Goal: Information Seeking & Learning: Understand process/instructions

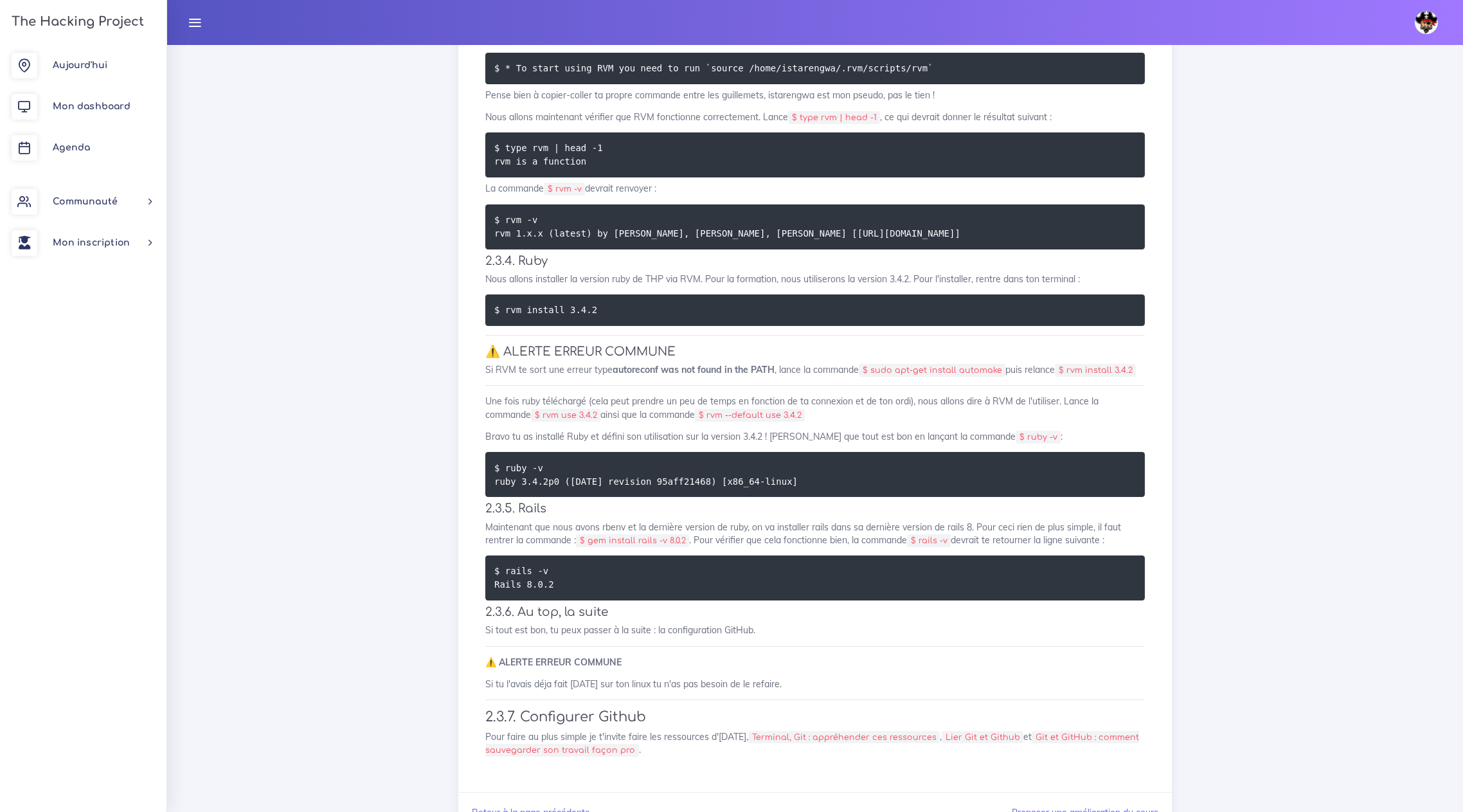
scroll to position [2683, 0]
drag, startPoint x: 547, startPoint y: 421, endPoint x: 599, endPoint y: 423, distance: 52.0
click at [599, 423] on code "$ rvm use 3.4.2" at bounding box center [565, 415] width 69 height 13
copy code "rvm use 3.4.2"
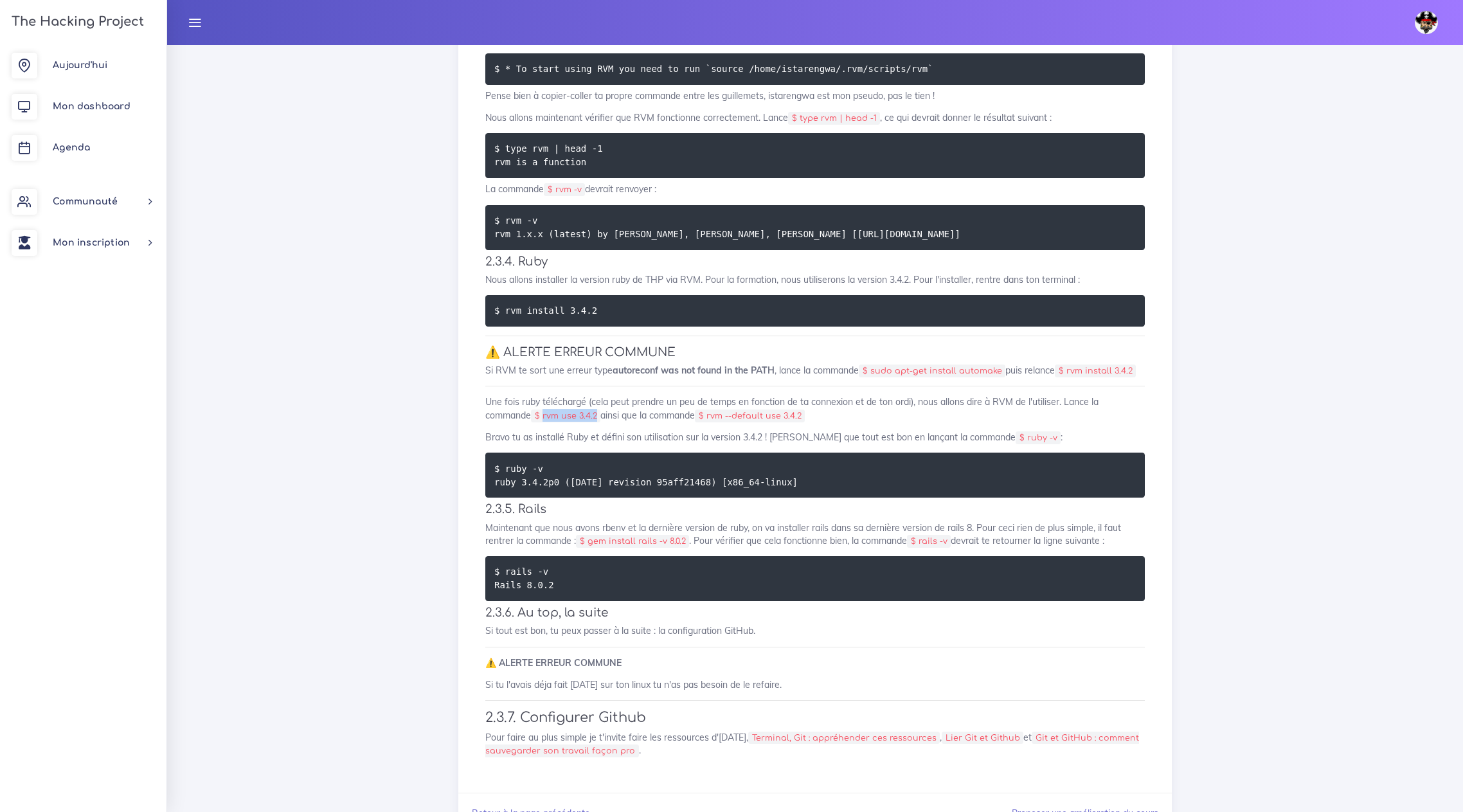
drag, startPoint x: 599, startPoint y: 422, endPoint x: 546, endPoint y: 423, distance: 53.0
click at [546, 423] on code "$ rvm use 3.4.2" at bounding box center [565, 415] width 69 height 13
copy code "rvm use 3.4.2"
drag, startPoint x: 806, startPoint y: 421, endPoint x: 713, endPoint y: 427, distance: 93.2
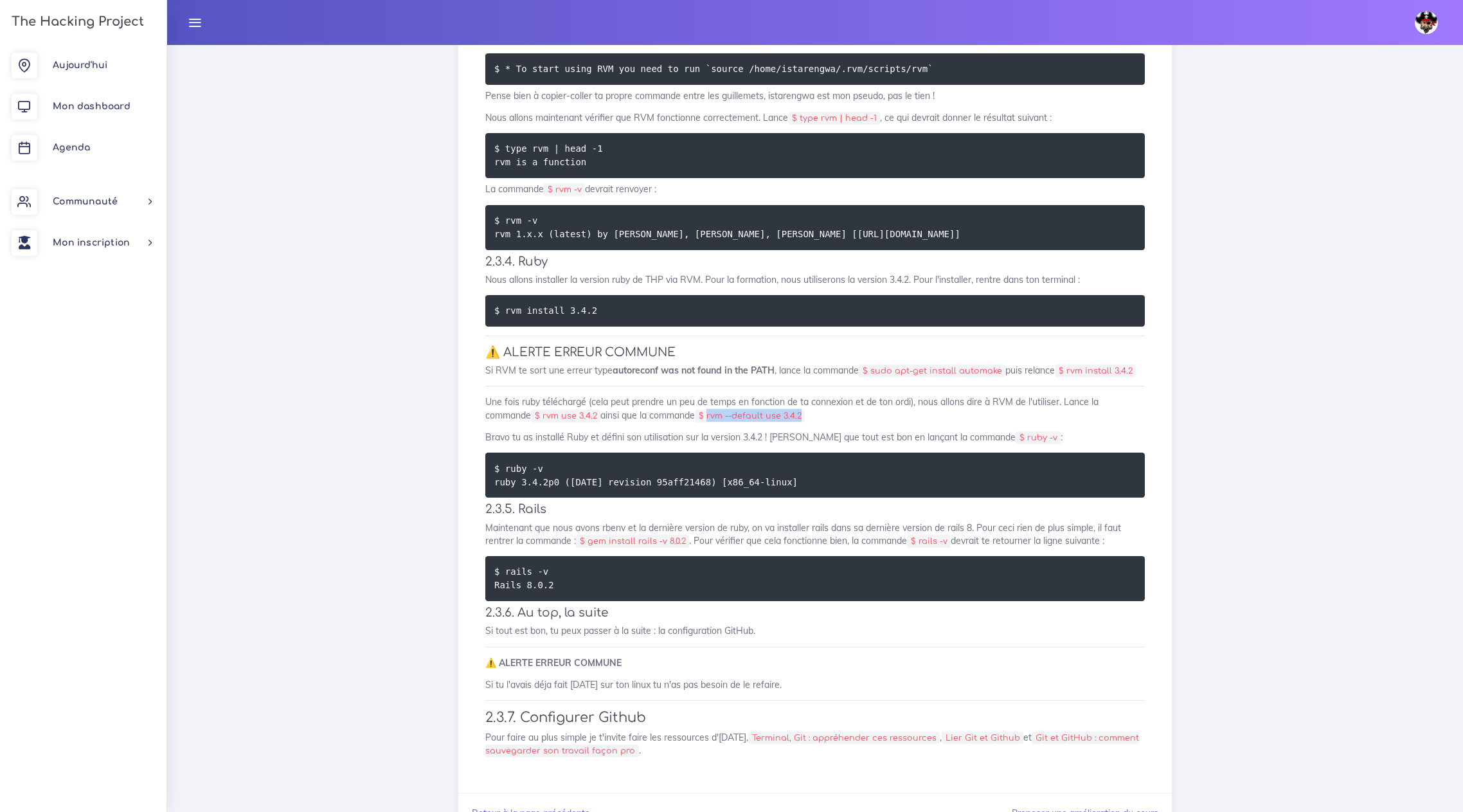
click at [713, 423] on code "$ rvm --default use 3.4.2" at bounding box center [750, 415] width 110 height 13
copy code "rvm --default use 3.4.2"
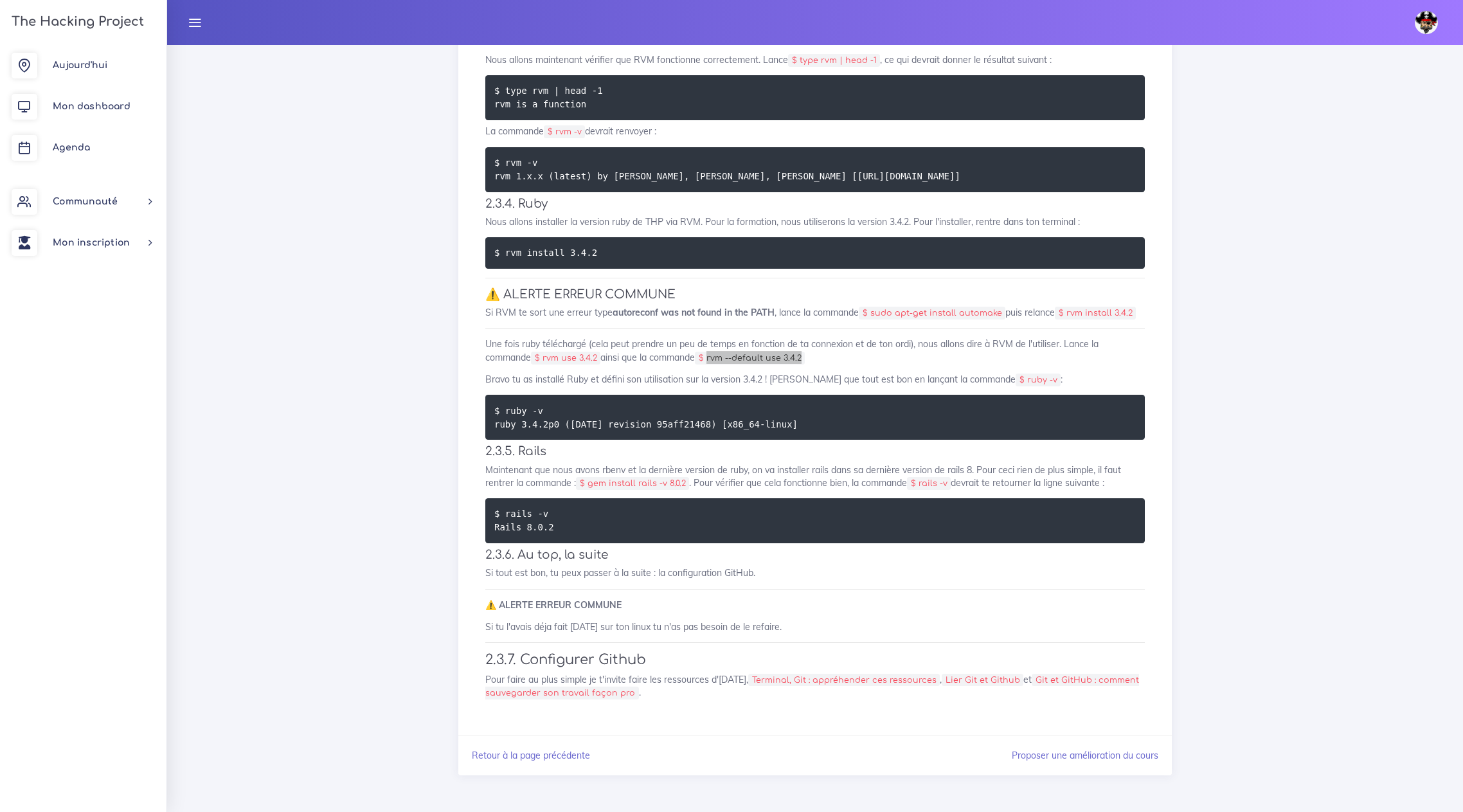
scroll to position [2747, 0]
drag, startPoint x: 686, startPoint y: 481, endPoint x: 591, endPoint y: 484, distance: 95.0
click at [591, 484] on code "$ gem install rails -v 8.0.2" at bounding box center [632, 483] width 113 height 13
copy code "gem install rails -v 8.0.2"
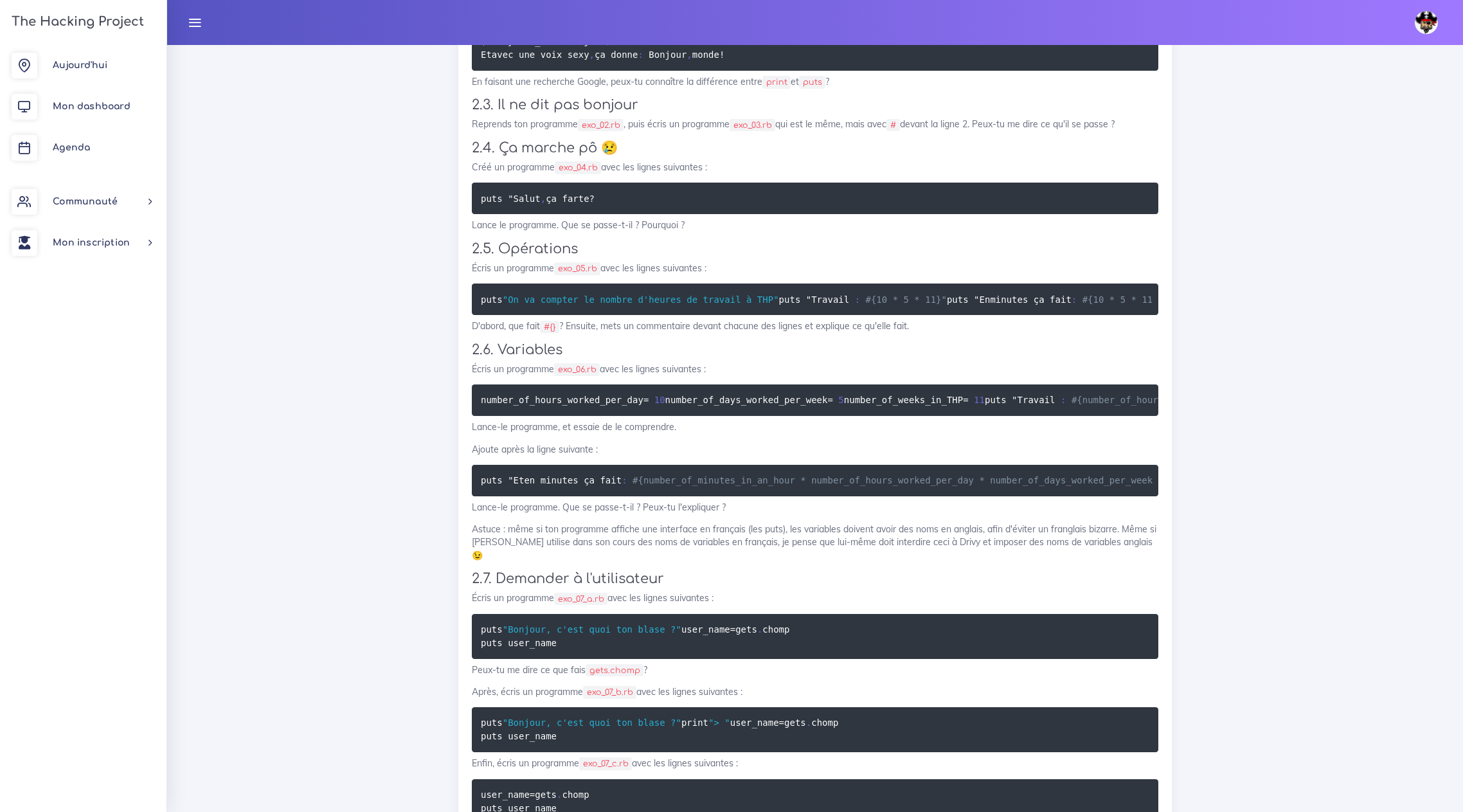
scroll to position [2957, 0]
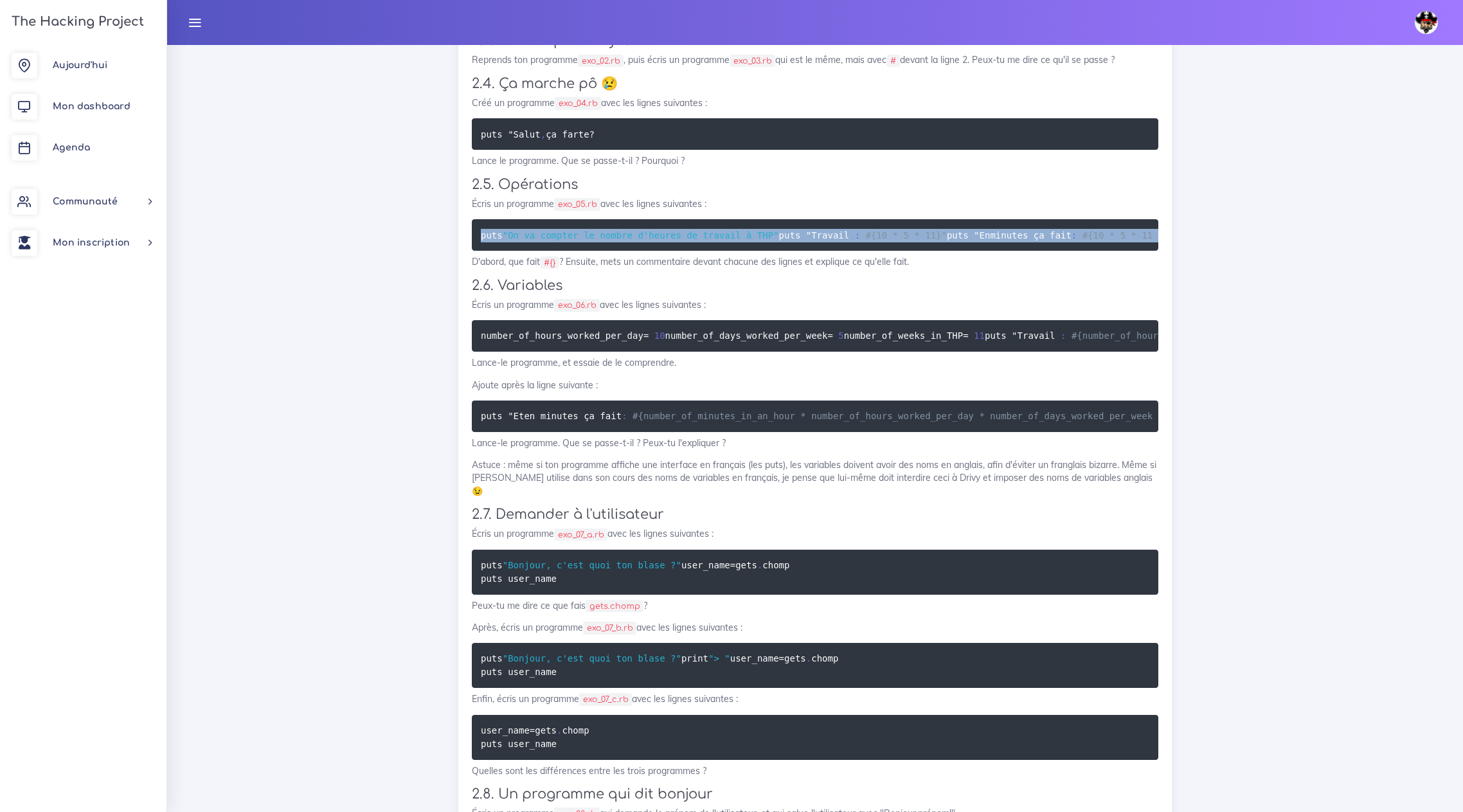
drag, startPoint x: 481, startPoint y: 262, endPoint x: 782, endPoint y: 545, distance: 413.1
click at [782, 250] on pre "puts "On va compter le nombre d'heures de travail à THP" puts " Travail : #{10 …" at bounding box center [815, 235] width 687 height 31
copy code "puts "On va compter le nombre d'heures de travail à THP" puts " Travail : #{10 …"
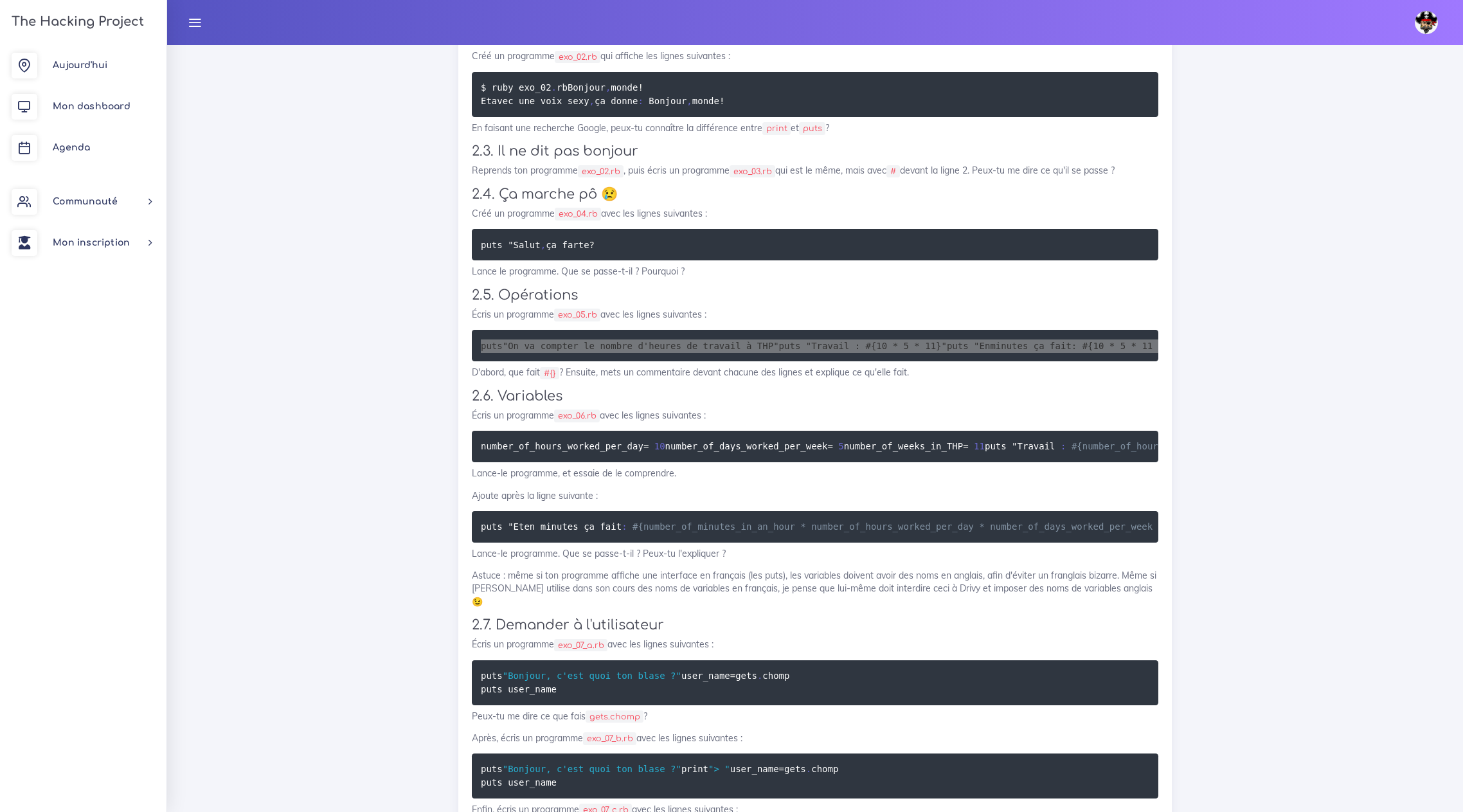
scroll to position [2828, 0]
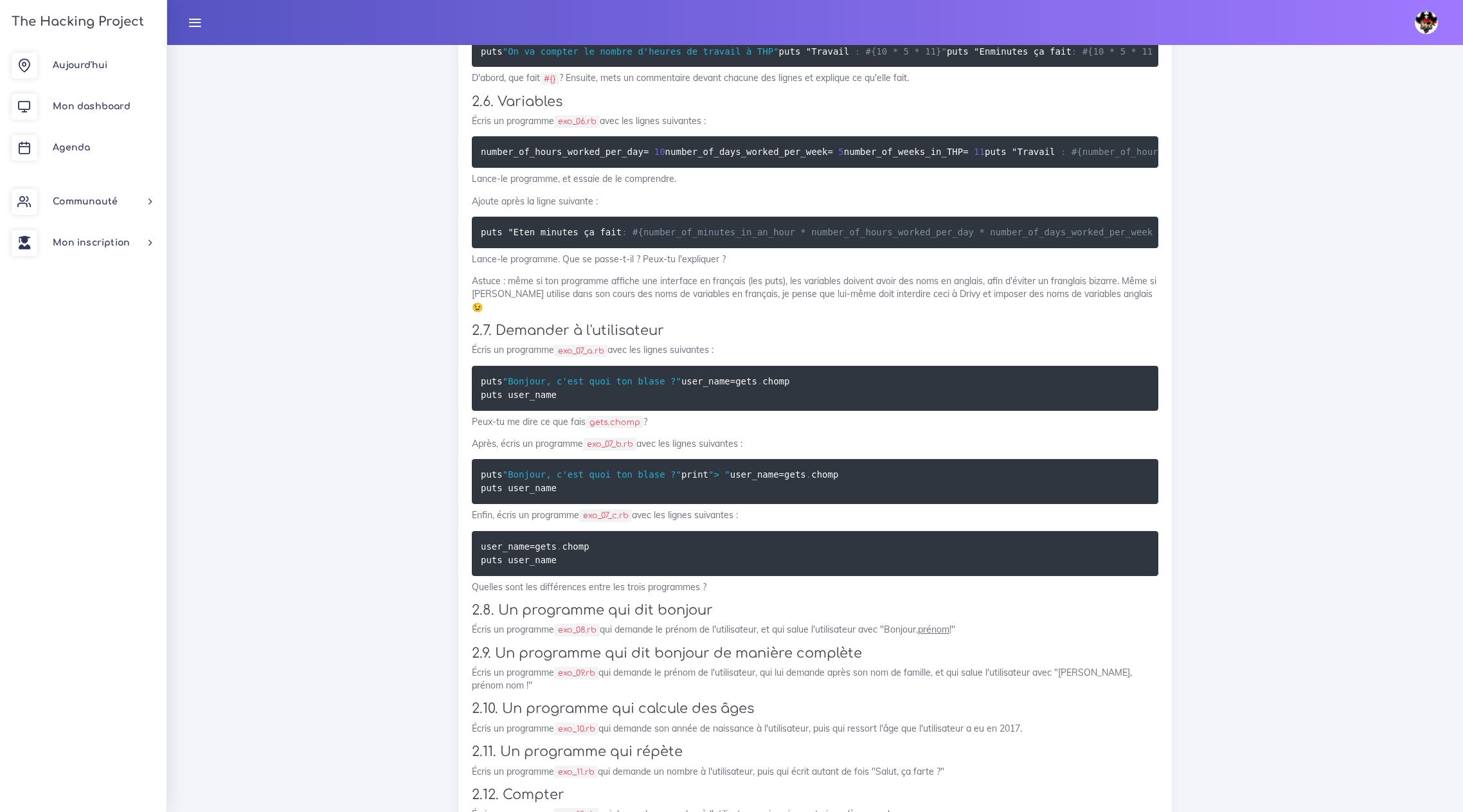
scroll to position [3215, 0]
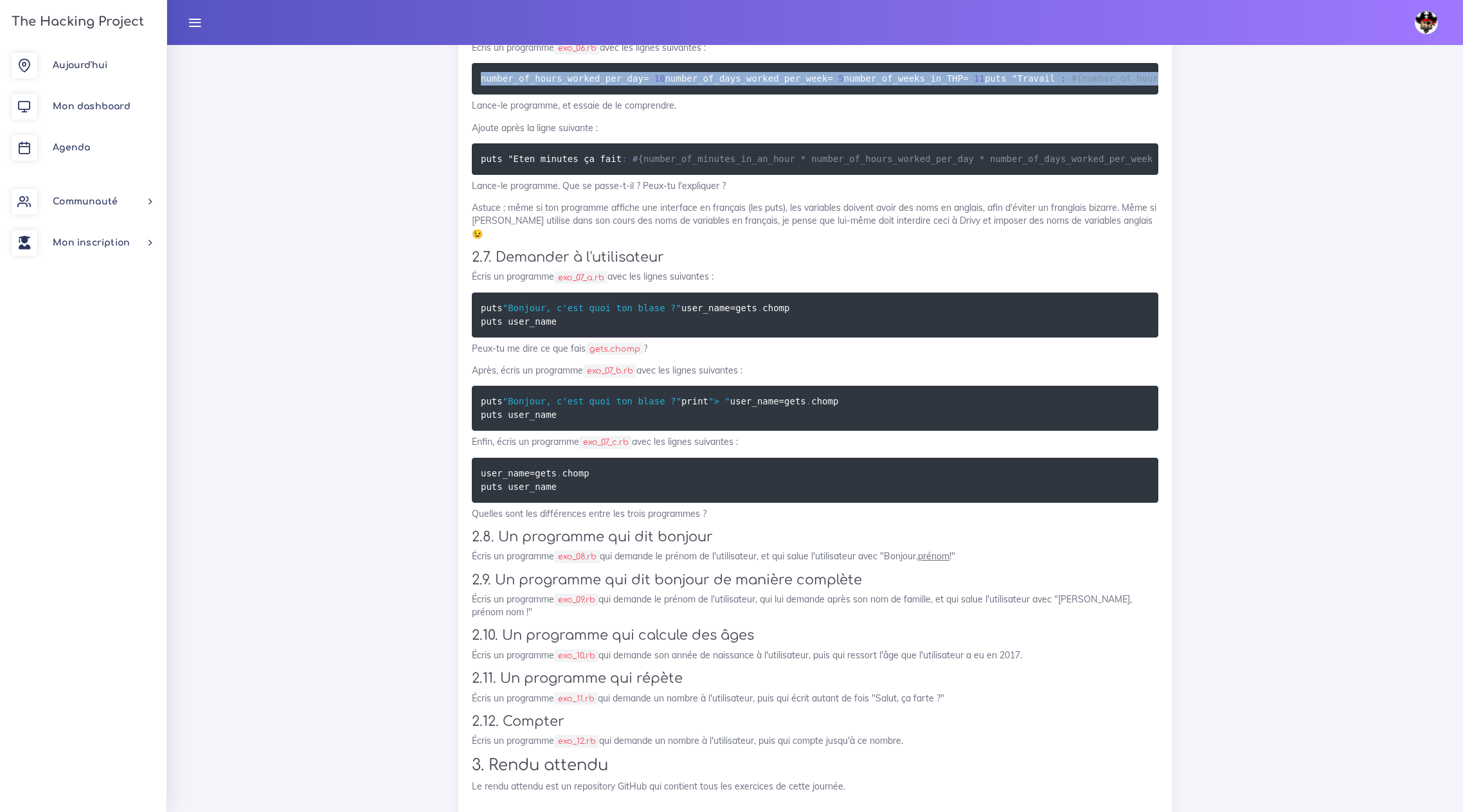
drag, startPoint x: 481, startPoint y: 389, endPoint x: 1031, endPoint y: 446, distance: 552.9
click at [1031, 94] on pre "number_of_hours_worked_per_day = 10 number_of_days_worked_per_week = 5 number_o…" at bounding box center [815, 79] width 687 height 31
copy code "number_of_hours_worked_per_day = 10 number_of_days_worked_per_week = 5 number_o…"
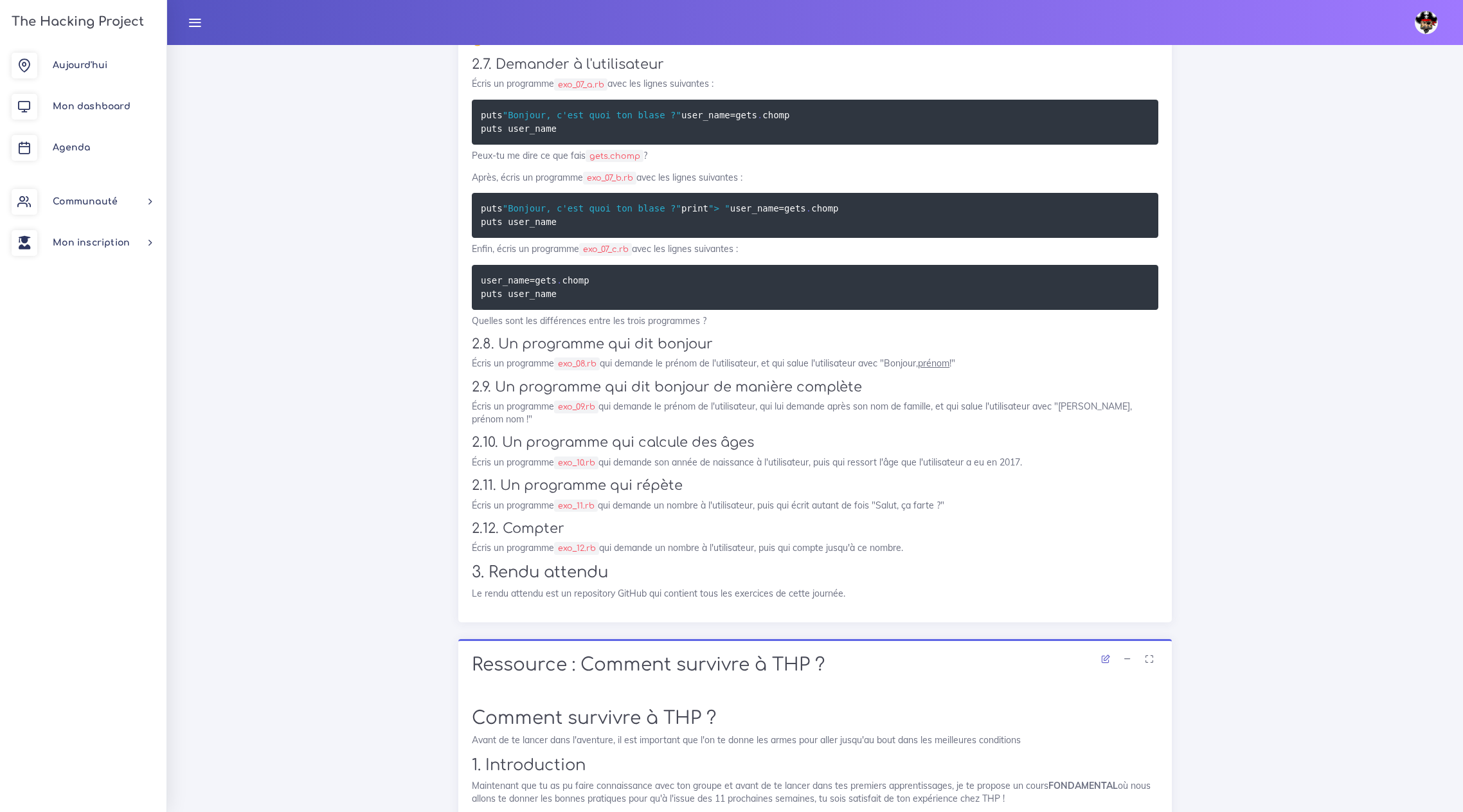
scroll to position [0, 92]
drag, startPoint x: 481, startPoint y: 331, endPoint x: 1188, endPoint y: 332, distance: 707.0
copy code "puts " Et en minutes ça fait : #{number_of_minutes_in_an_hour * number_of_hours…"
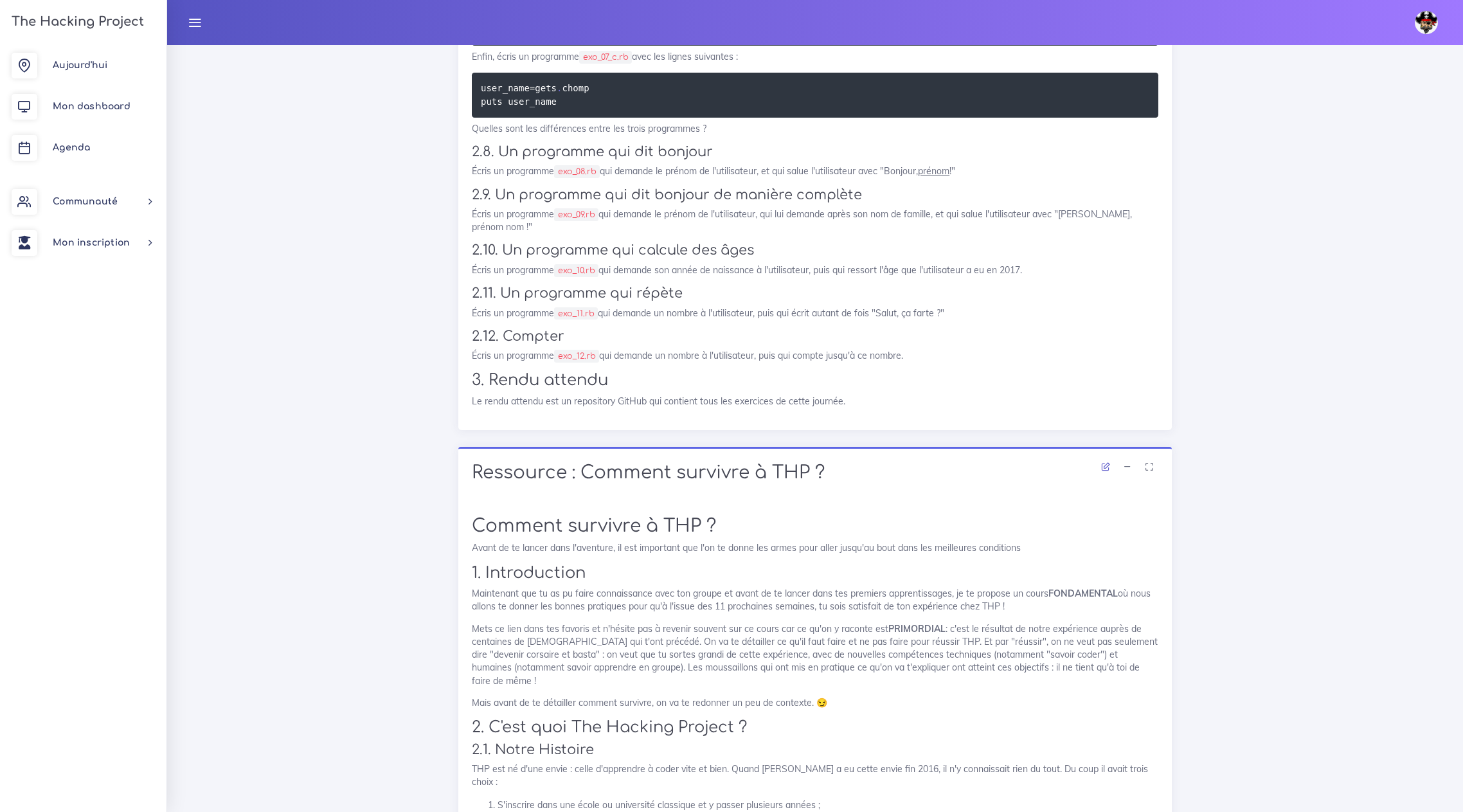
scroll to position [3600, 0]
drag, startPoint x: 482, startPoint y: 284, endPoint x: 562, endPoint y: 311, distance: 84.4
copy code "puts "Bonjour, c'est quoi ton blase ?" user_name = gets . chomp puts user_name"
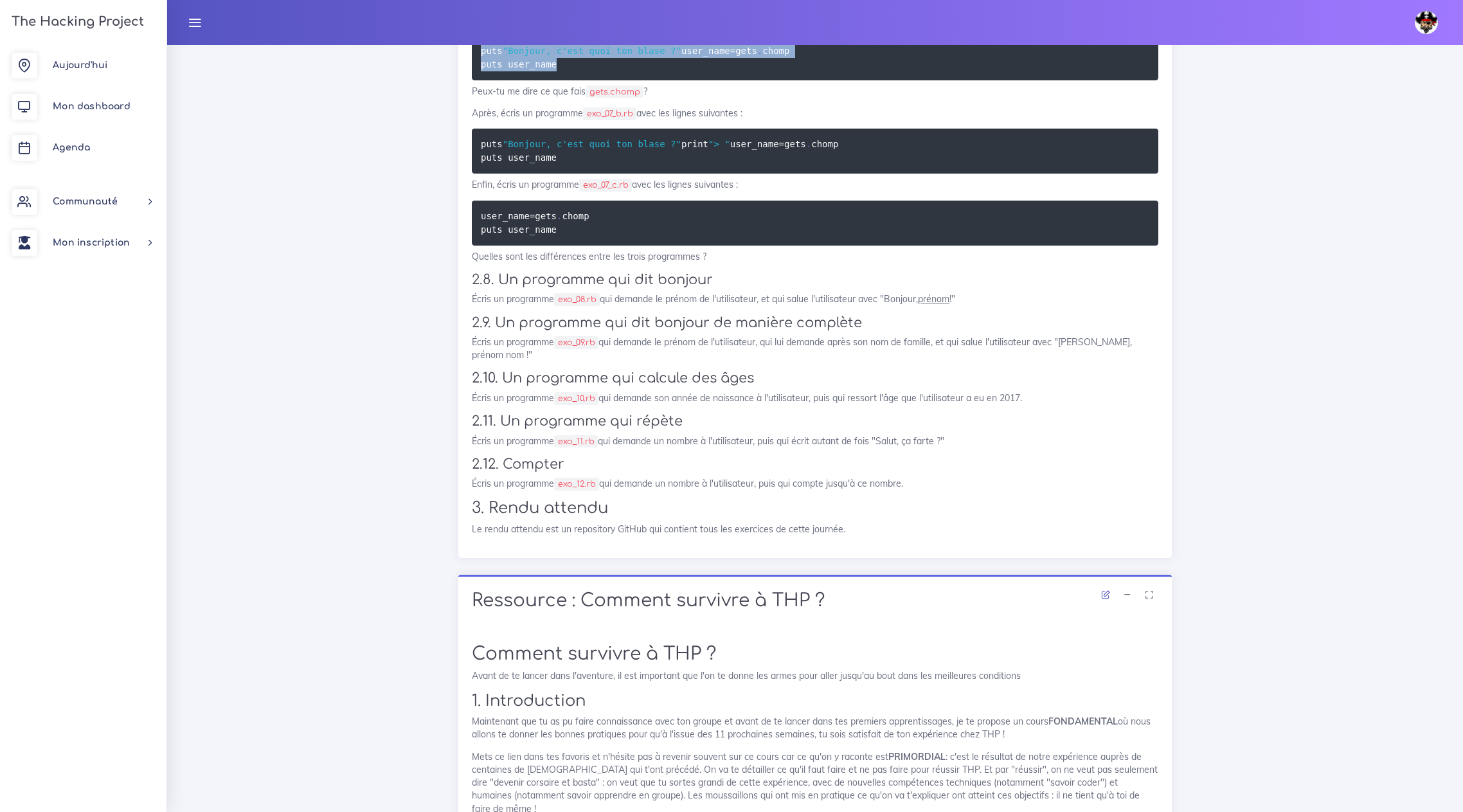
scroll to position [3536, 0]
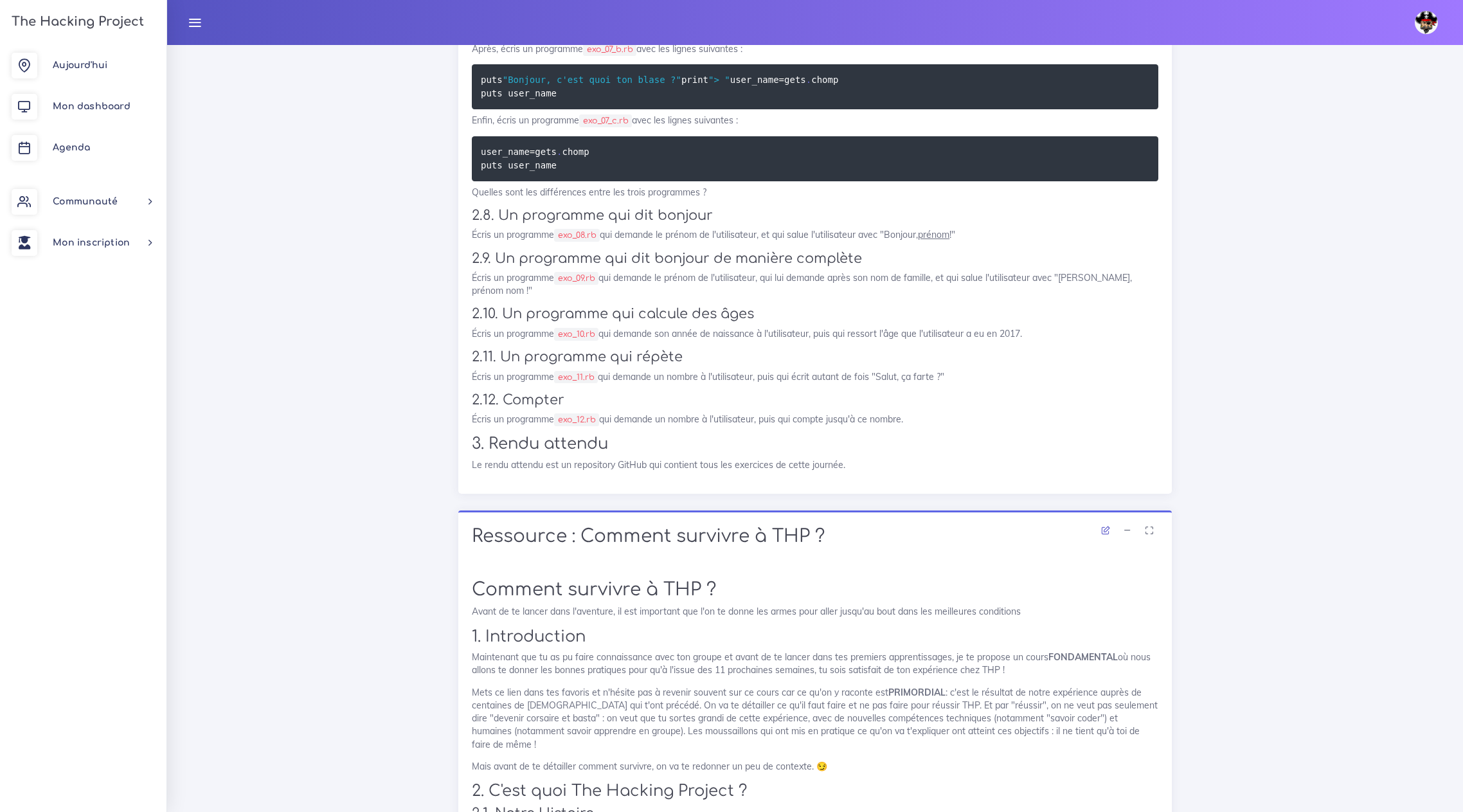
copy code "puts "Bonjour, c'est quoi ton blase ?" user_name = gets . chomp puts user_name"
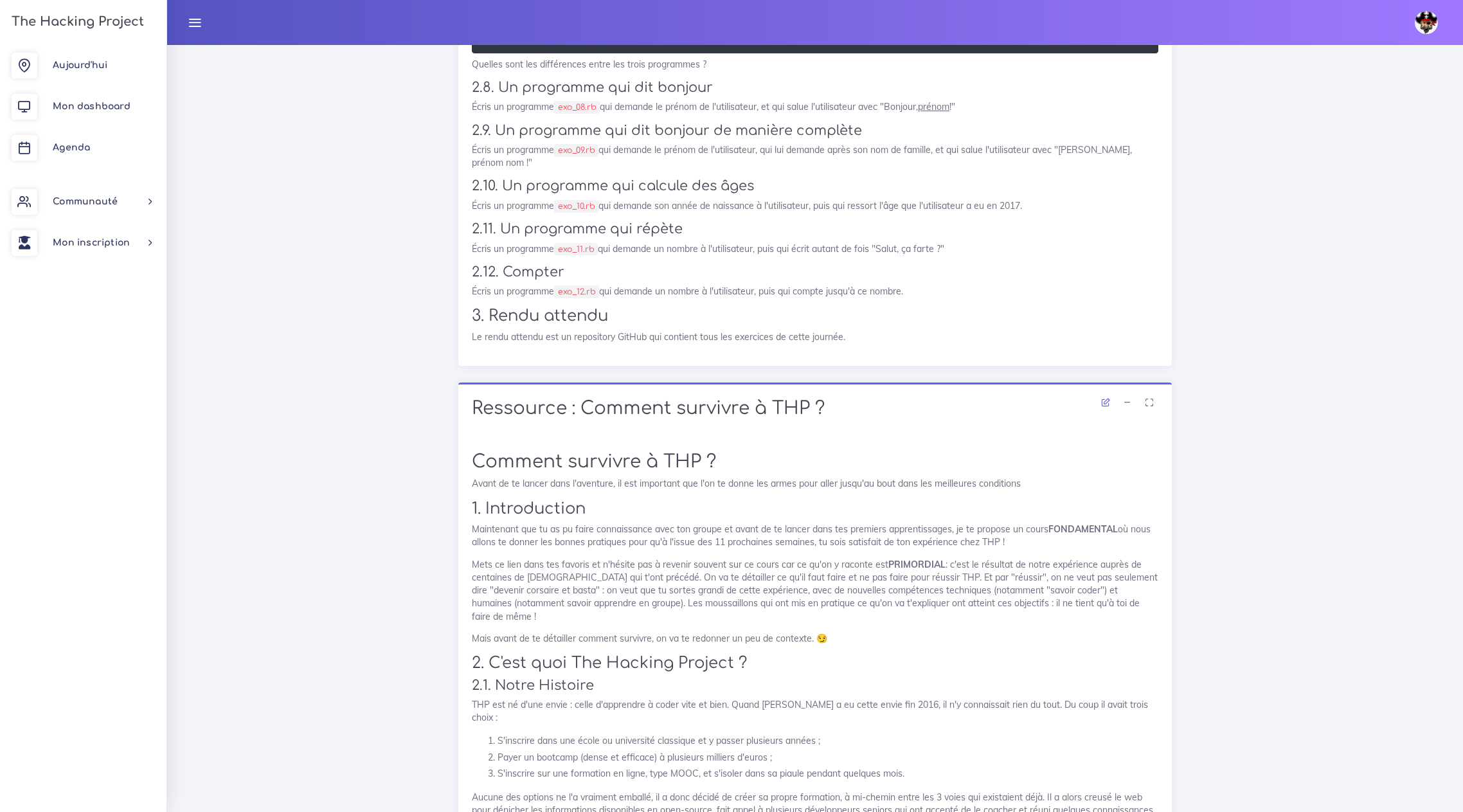
scroll to position [3664, 0]
drag, startPoint x: 481, startPoint y: 322, endPoint x: 580, endPoint y: 374, distance: 111.8
copy code "puts "Bonjour, c'est quoi ton blase ?" print "> " user_name = gets . chomp puts…"
drag, startPoint x: 481, startPoint y: 423, endPoint x: 561, endPoint y: 437, distance: 81.2
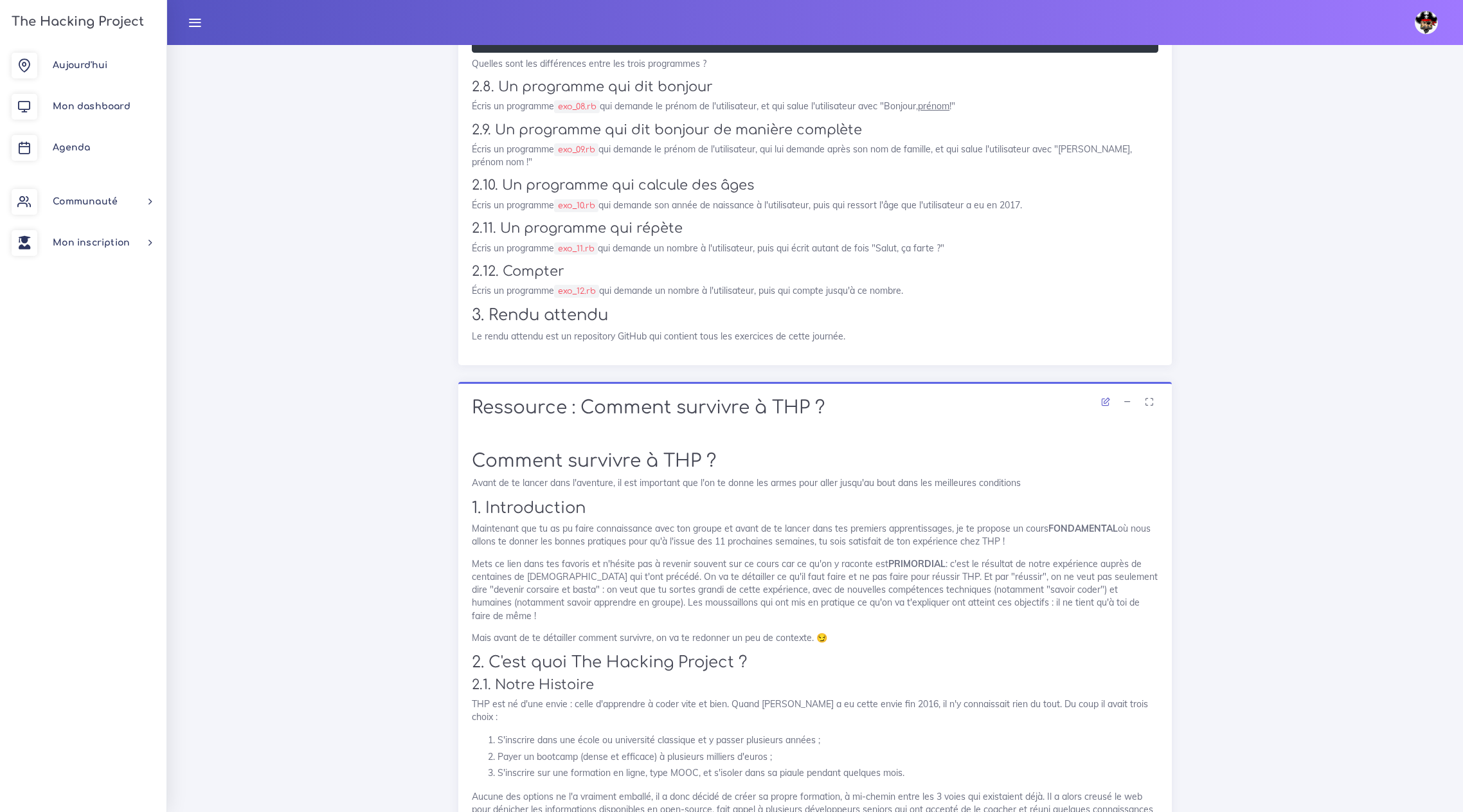
click at [561, 53] on pre "user_name = gets . chomp puts user_name" at bounding box center [815, 30] width 687 height 45
copy code "user_name = gets . chomp puts user_name"
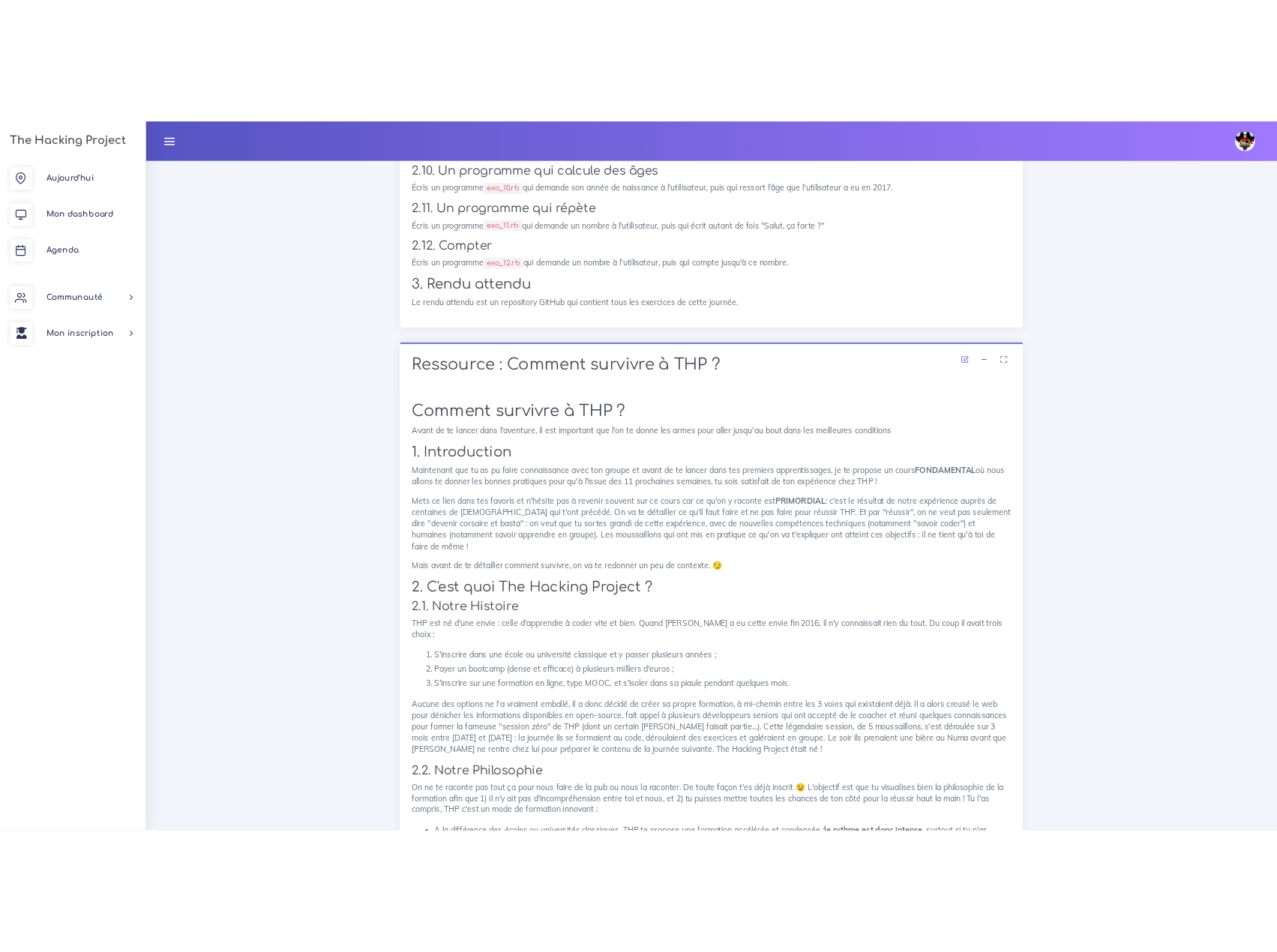
scroll to position [4498, 0]
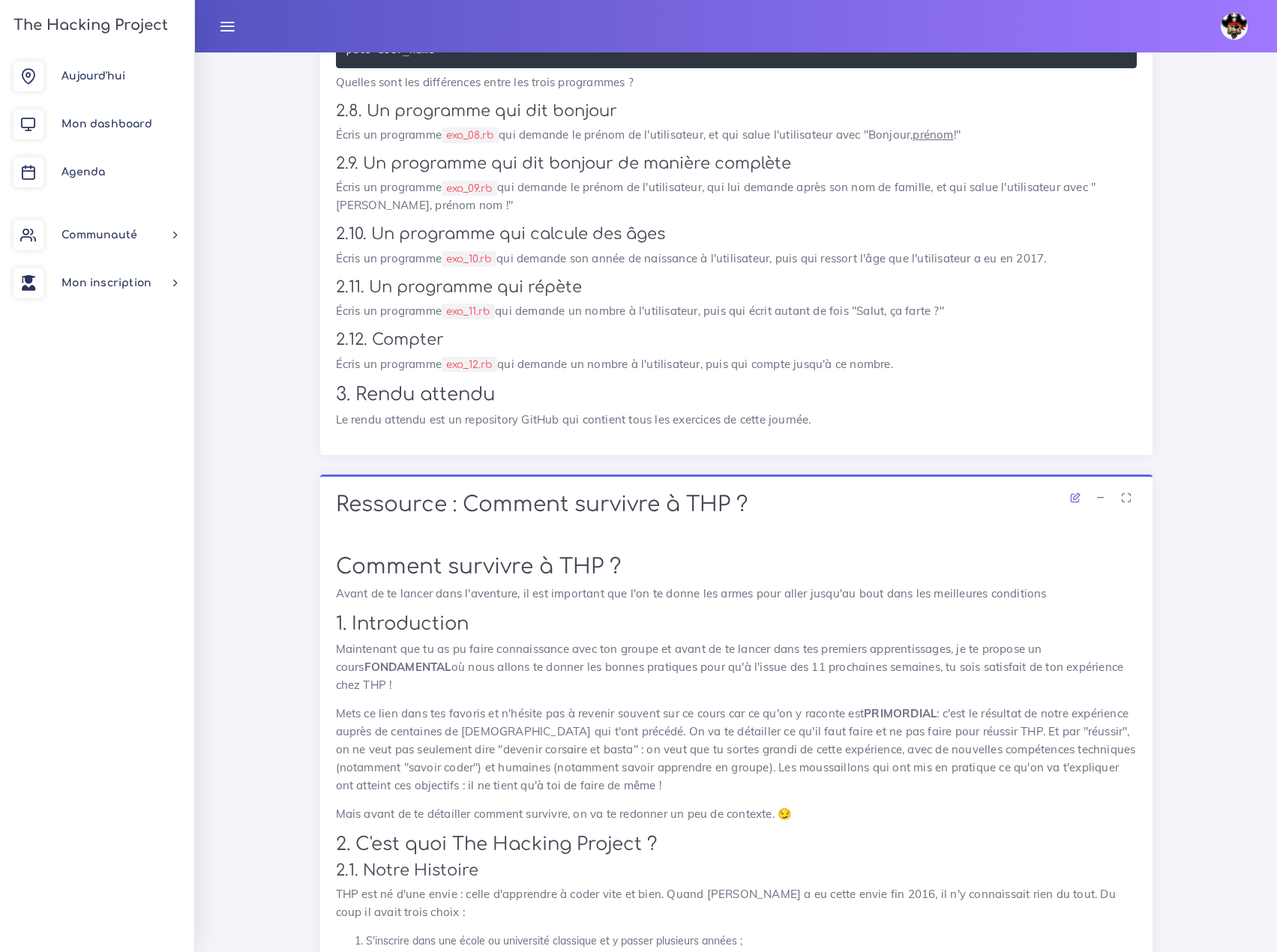
drag, startPoint x: 1176, startPoint y: 103, endPoint x: 1190, endPoint y: 74, distance: 32.2
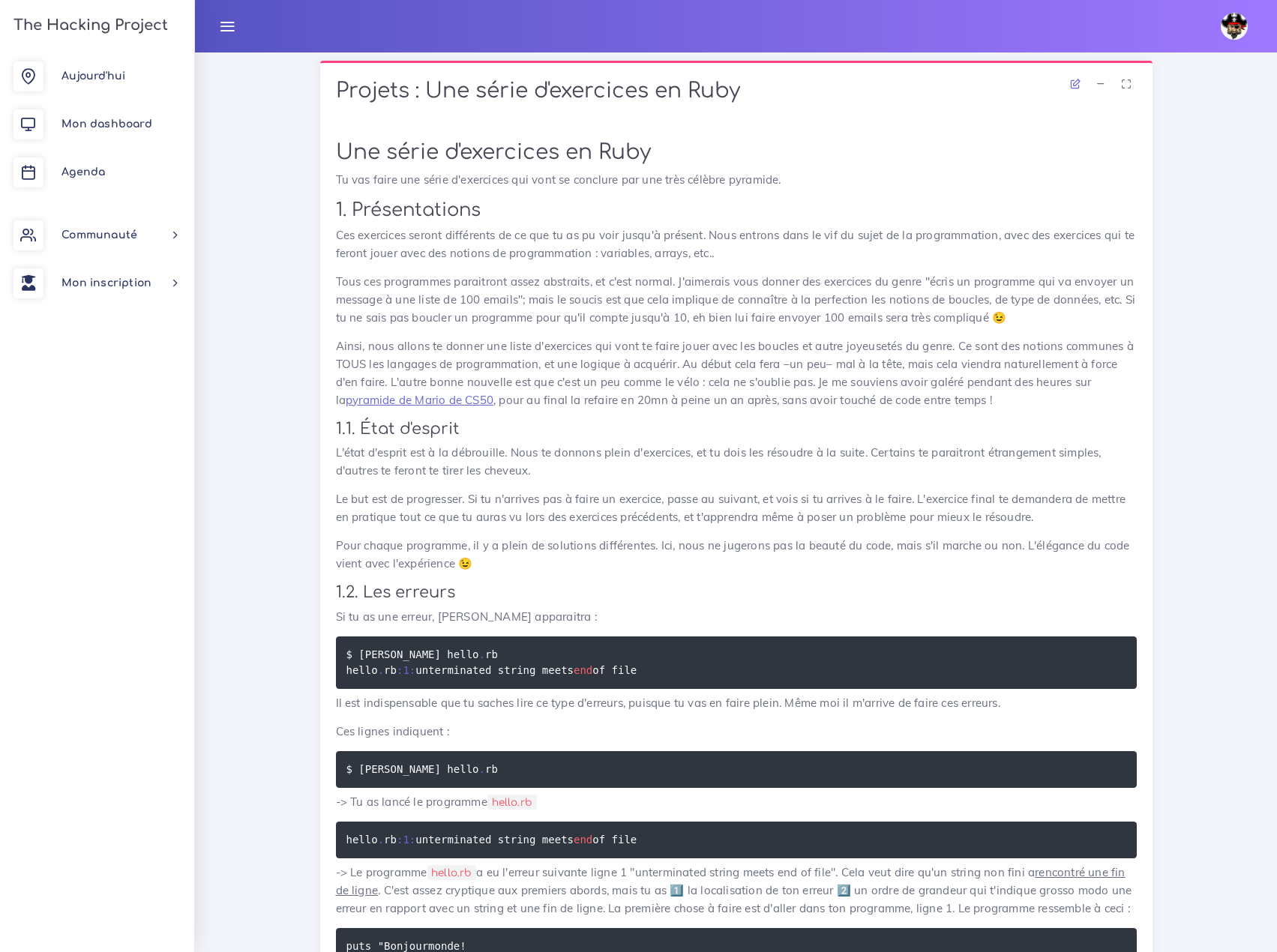
scroll to position [2024, 0]
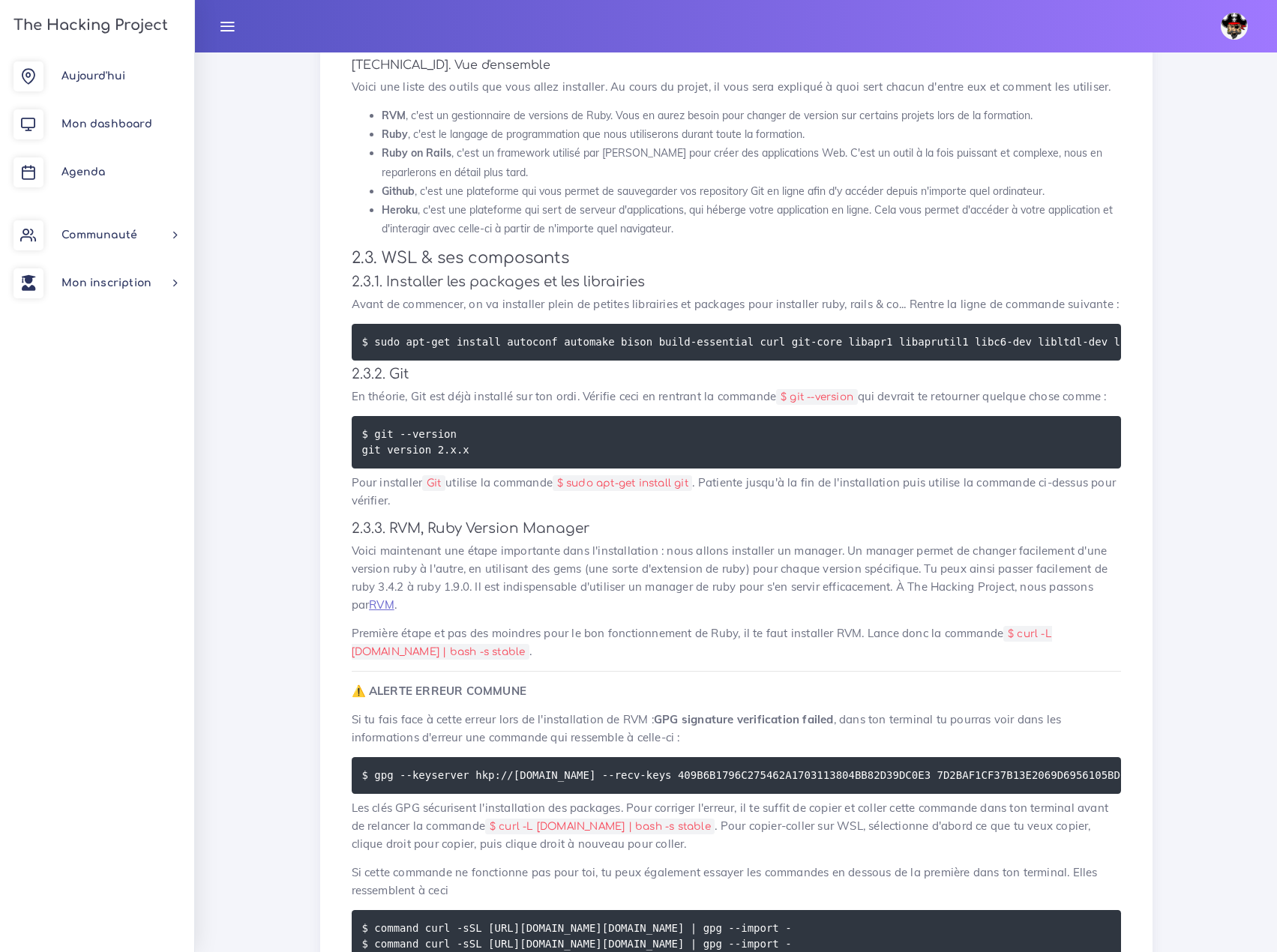
scroll to position [2399, 0]
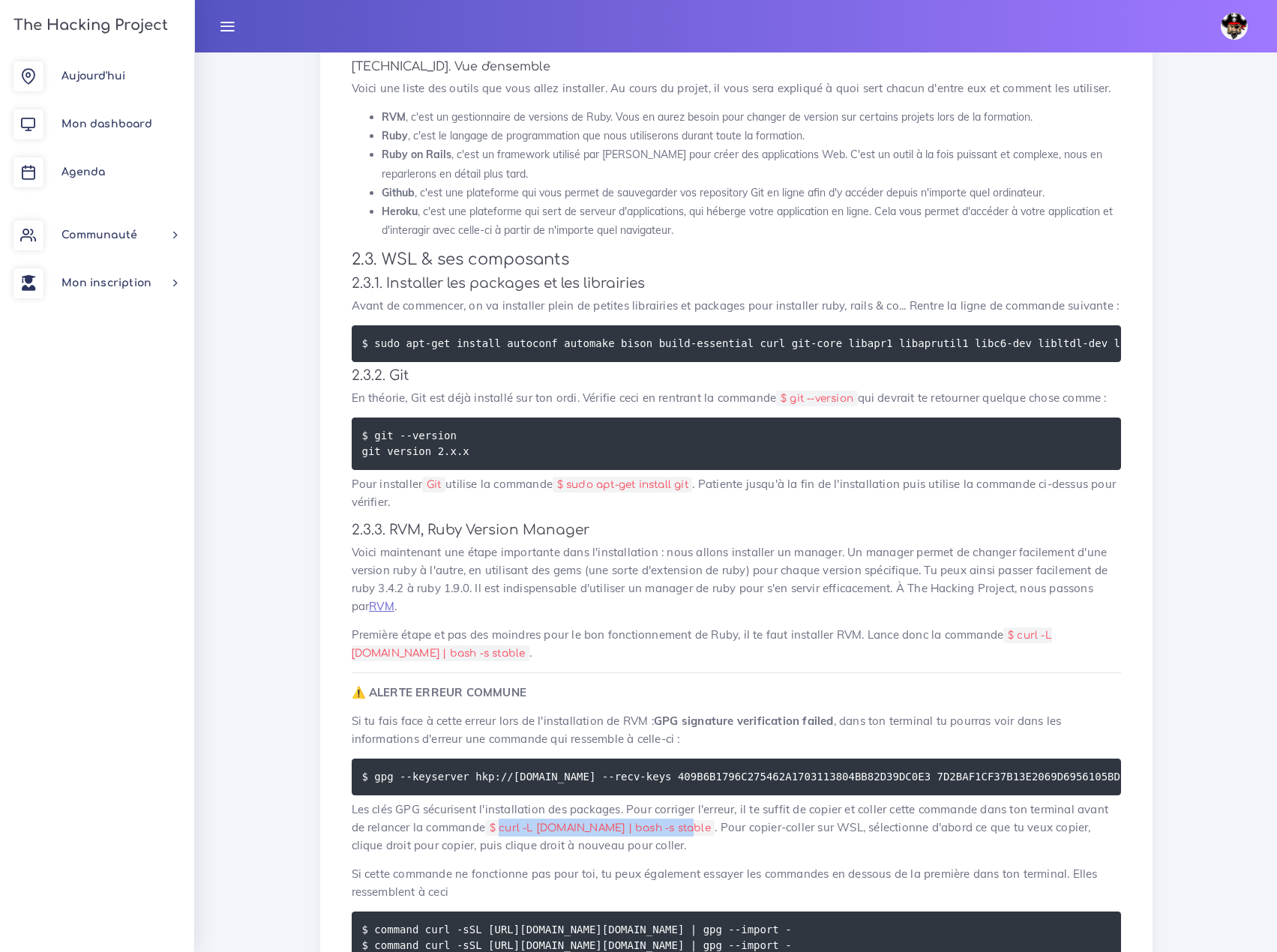
drag, startPoint x: 421, startPoint y: 575, endPoint x: 580, endPoint y: 574, distance: 159.0
click at [580, 820] on code "$ curl -L get.rvm.io | bash -s stable" at bounding box center [600, 828] width 230 height 16
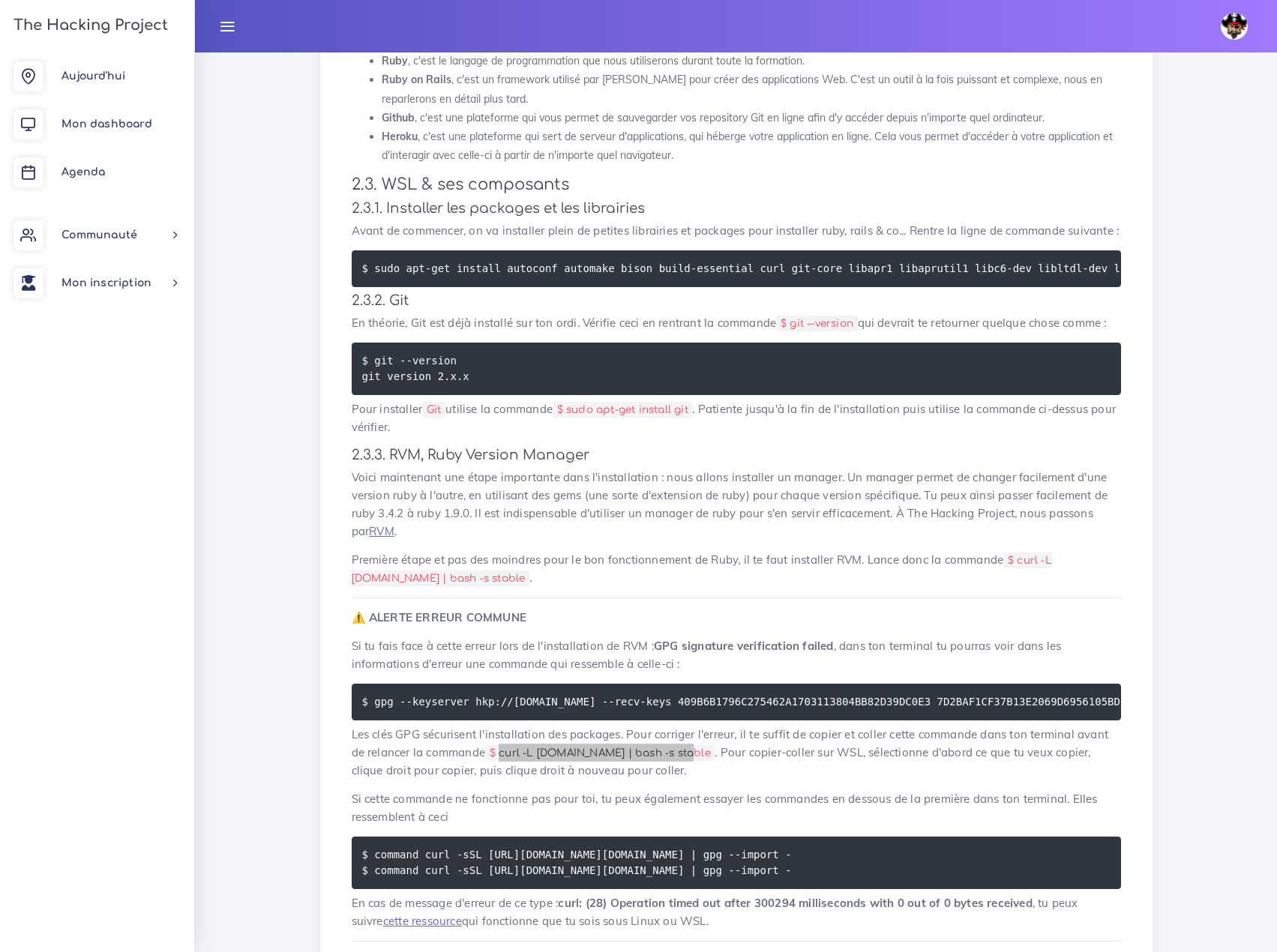
scroll to position [2548, 0]
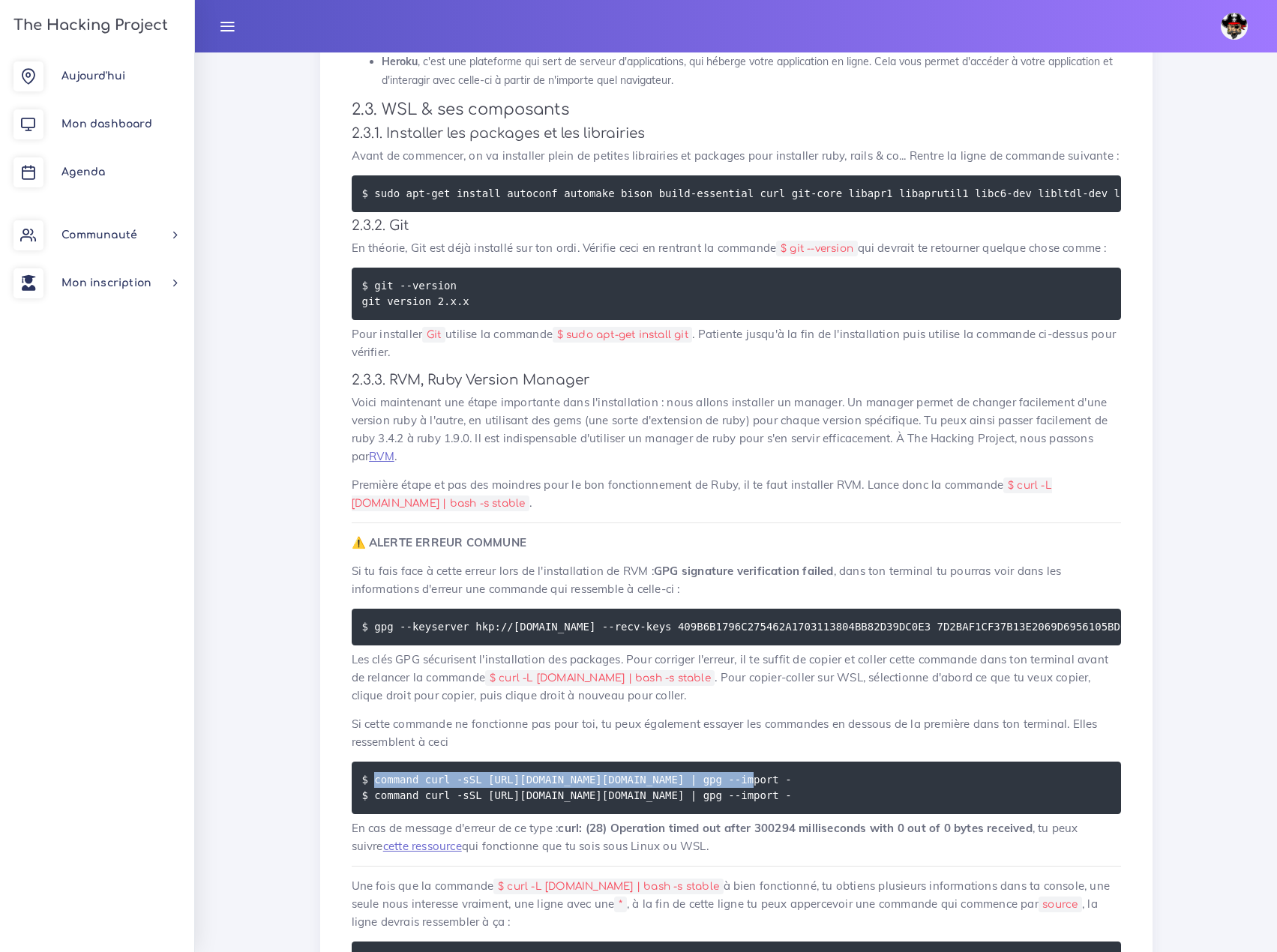
drag, startPoint x: 373, startPoint y: 515, endPoint x: 722, endPoint y: 516, distance: 349.0
click at [722, 761] on pre "$ command curl -sSL https://rvm.io/mpapis.asc | gpg --import - $ command curl -…" at bounding box center [736, 787] width 769 height 53
click at [431, 761] on pre "$ command curl -sSL https://rvm.io/mpapis.asc | gpg --import - $ command curl -…" at bounding box center [736, 787] width 769 height 53
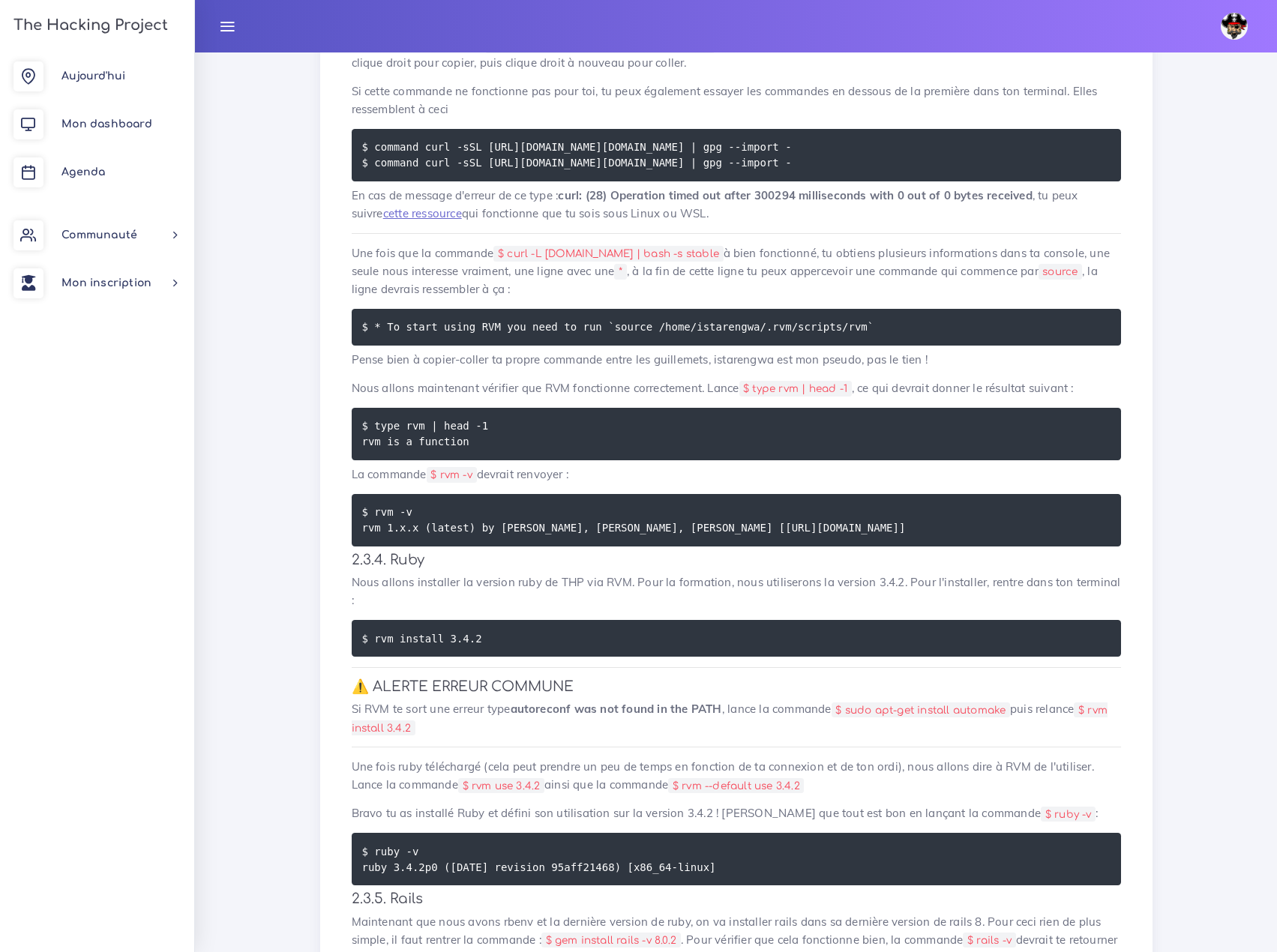
scroll to position [3198, 0]
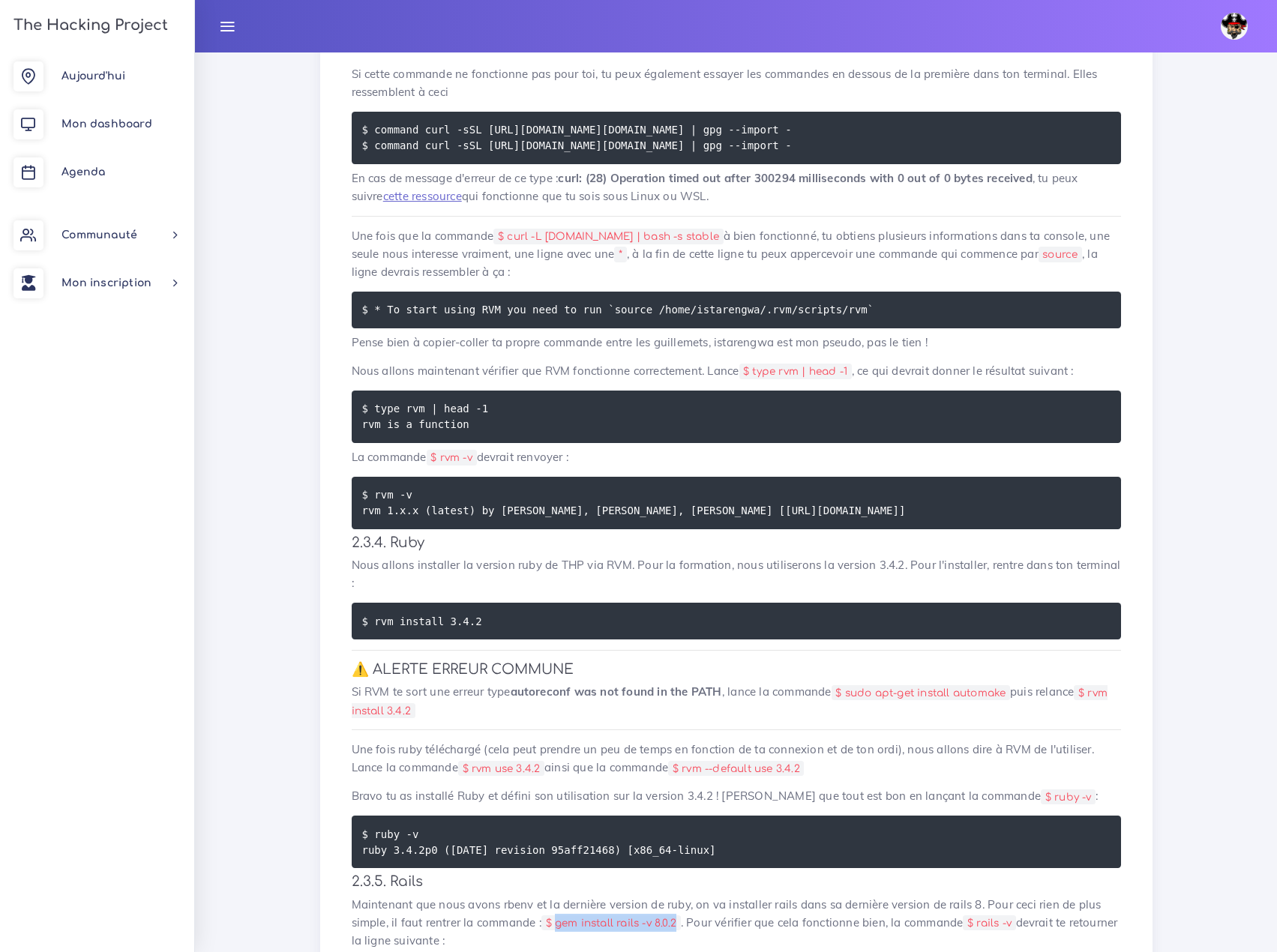
drag, startPoint x: 473, startPoint y: 568, endPoint x: 583, endPoint y: 567, distance: 110.0
click at [583, 916] on code "$ gem install rails -v 8.0.2" at bounding box center [611, 923] width 139 height 16
drag, startPoint x: 350, startPoint y: 531, endPoint x: 424, endPoint y: 533, distance: 74.0
drag, startPoint x: 475, startPoint y: 571, endPoint x: 587, endPoint y: 573, distance: 112.0
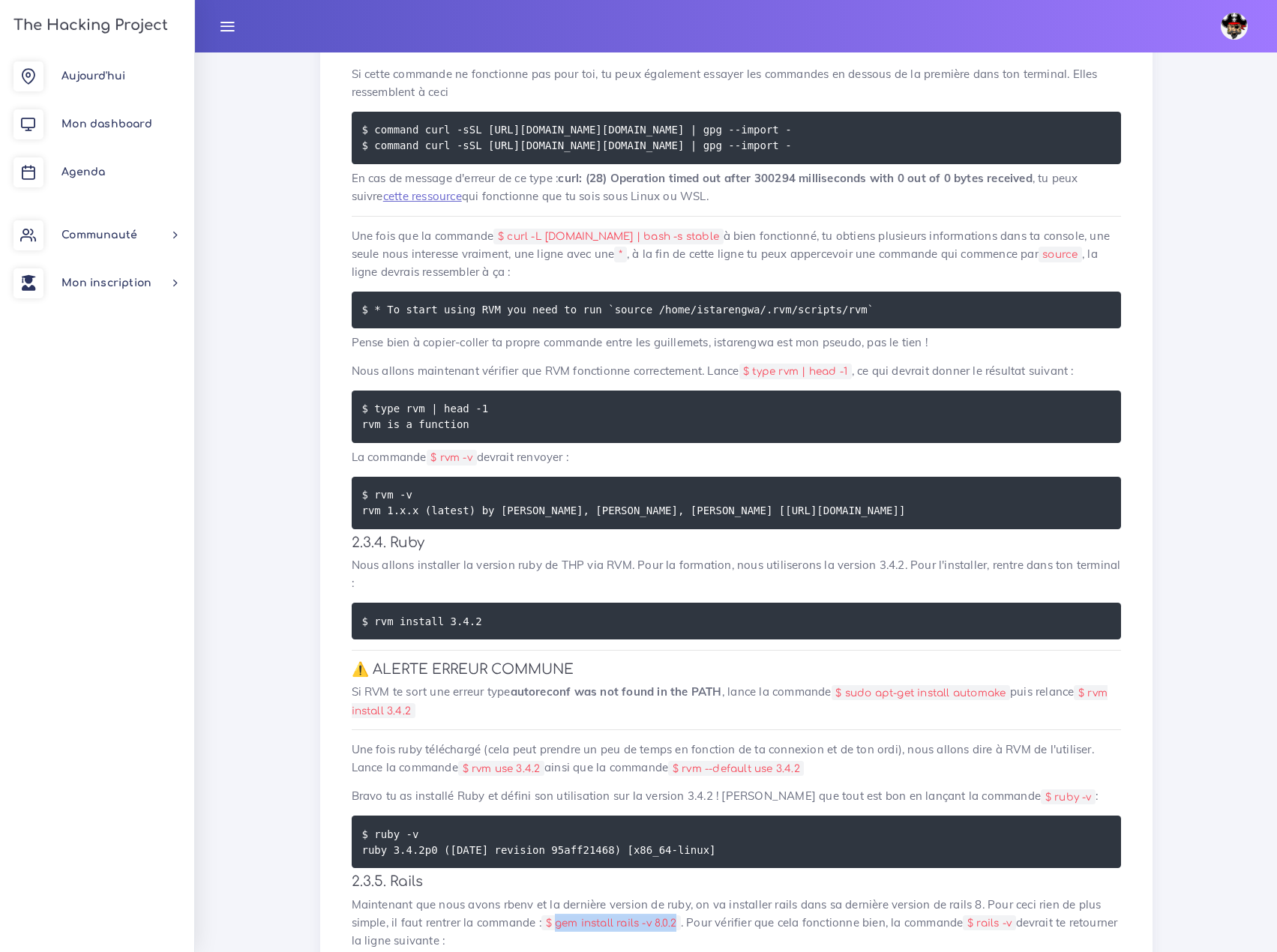
click at [587, 916] on code "$ gem install rails -v 8.0.2" at bounding box center [611, 923] width 139 height 16
copy code "gem install rails -v 8.0.2"
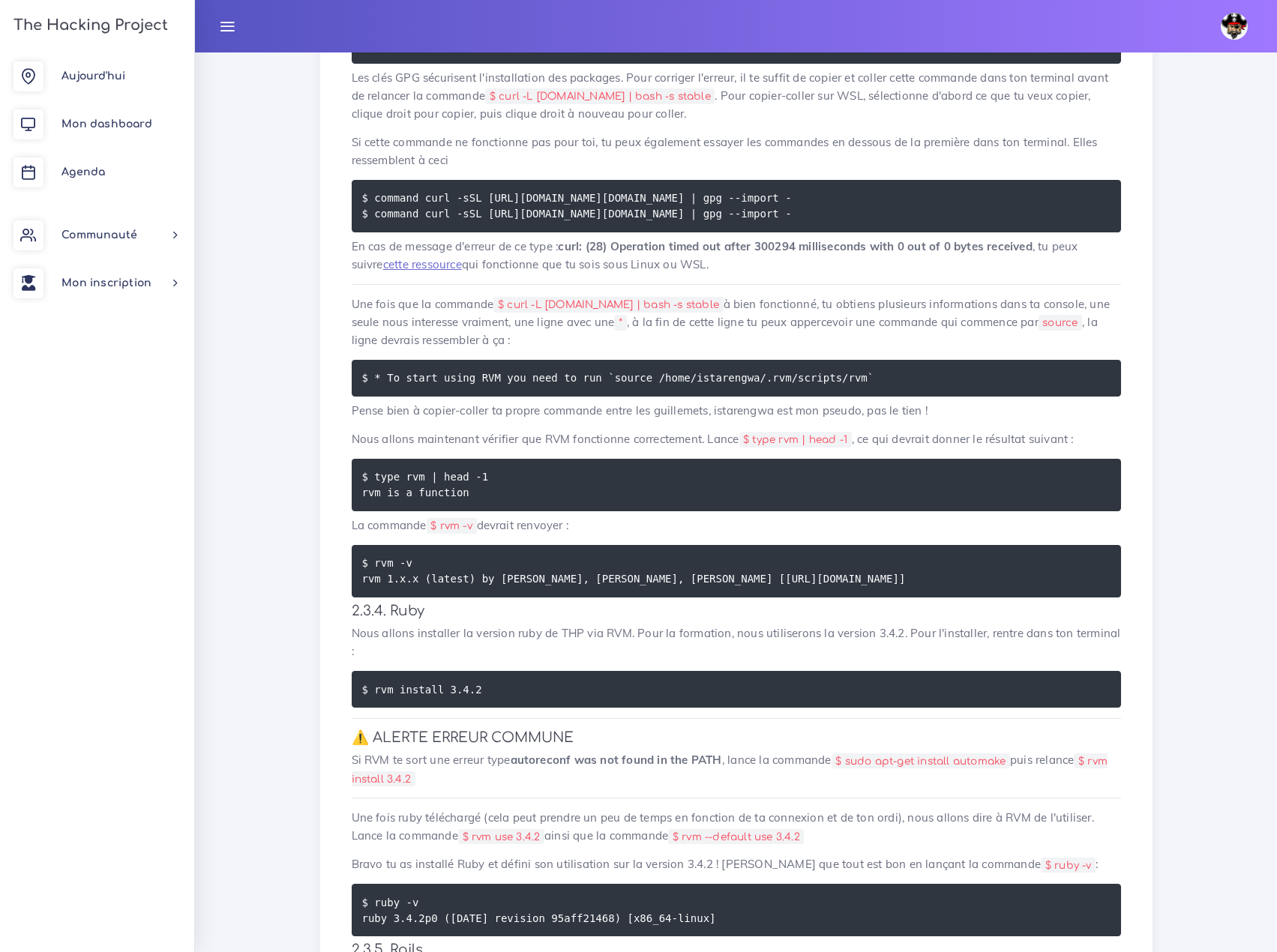
scroll to position [3124, 0]
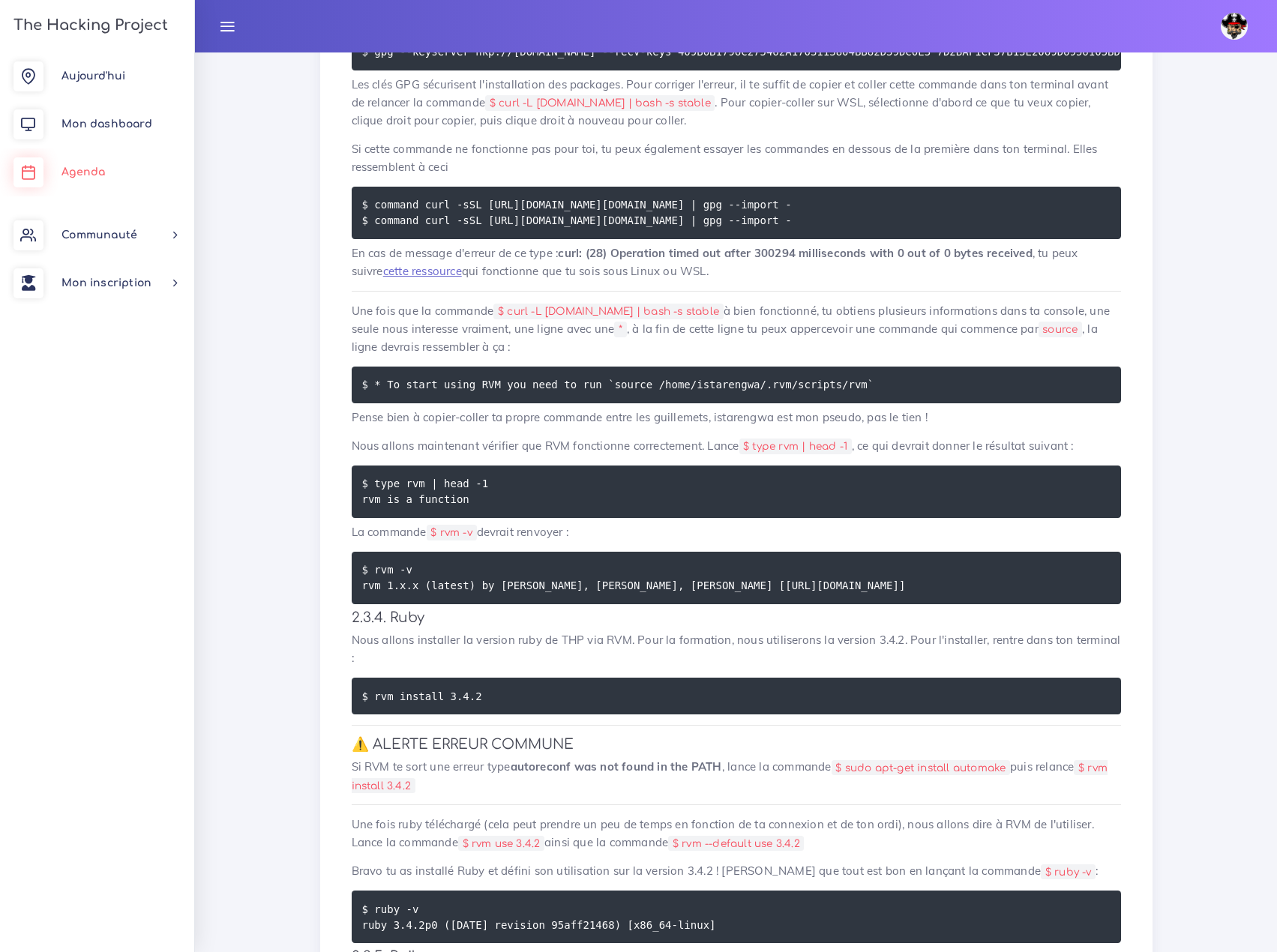
click at [87, 175] on span "Agenda" at bounding box center [83, 172] width 43 height 11
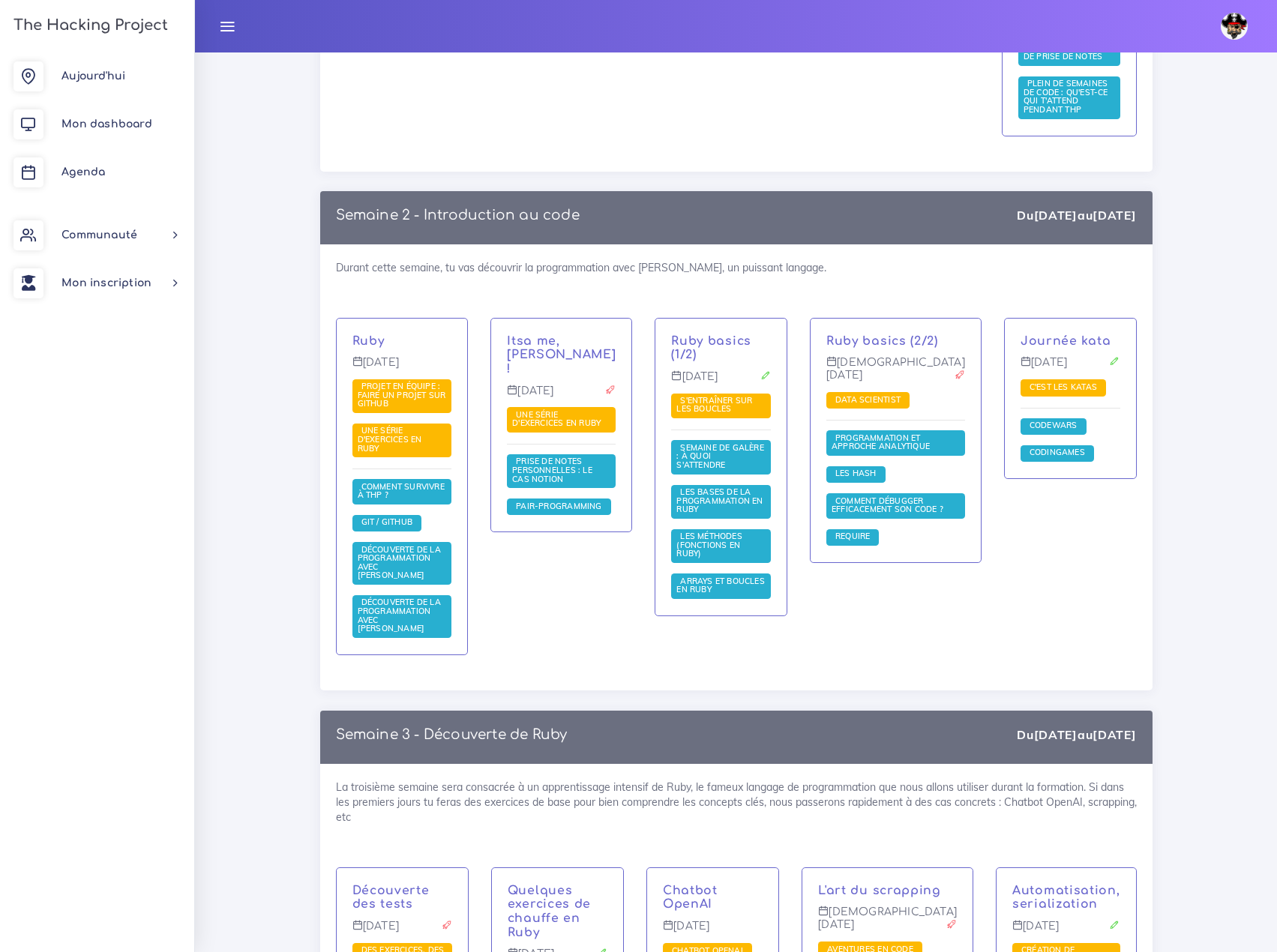
scroll to position [899, 0]
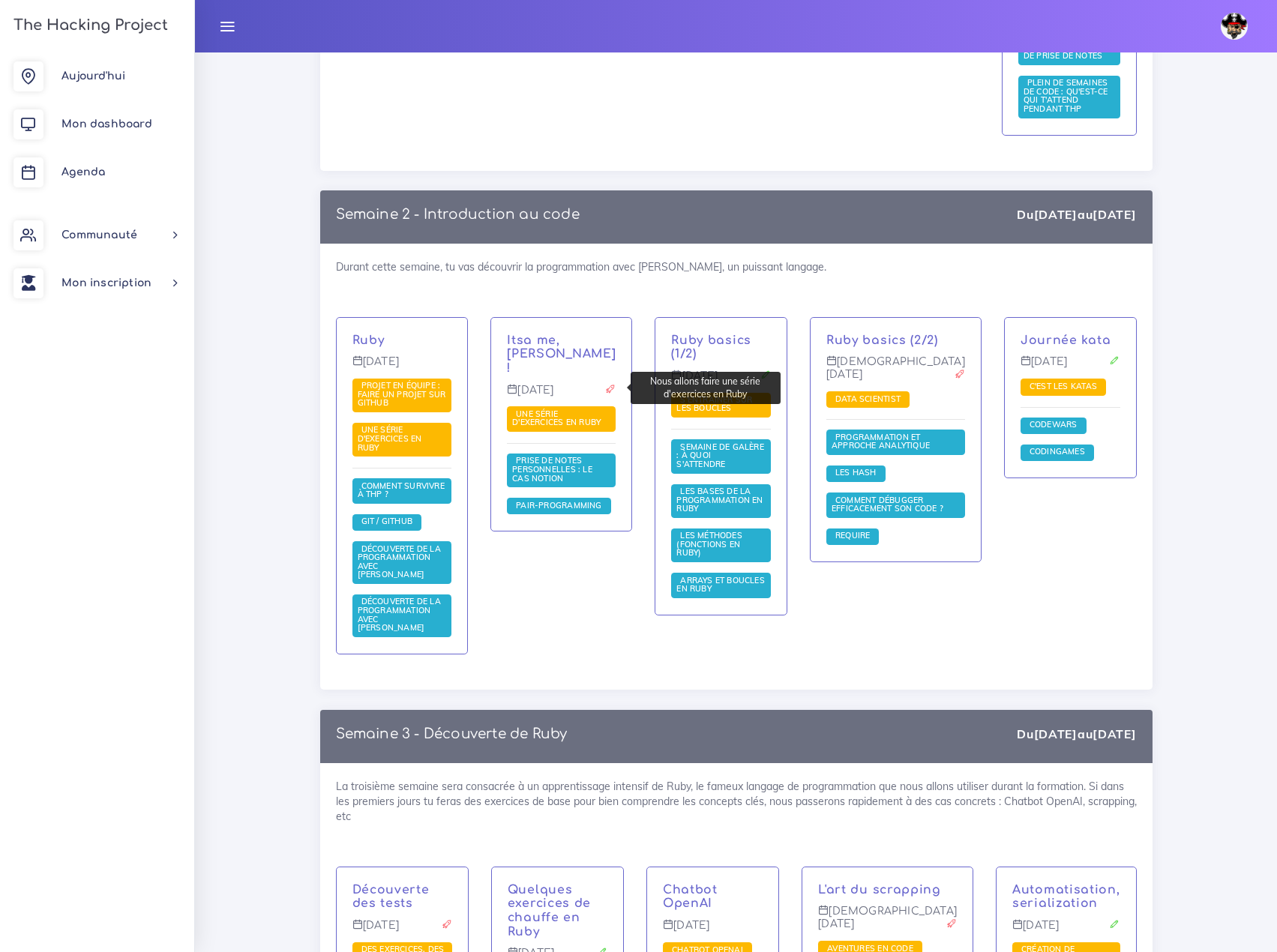
click at [569, 409] on span "Une série d'exercices en Ruby" at bounding box center [558, 418] width 92 height 19
